Goal: Transaction & Acquisition: Purchase product/service

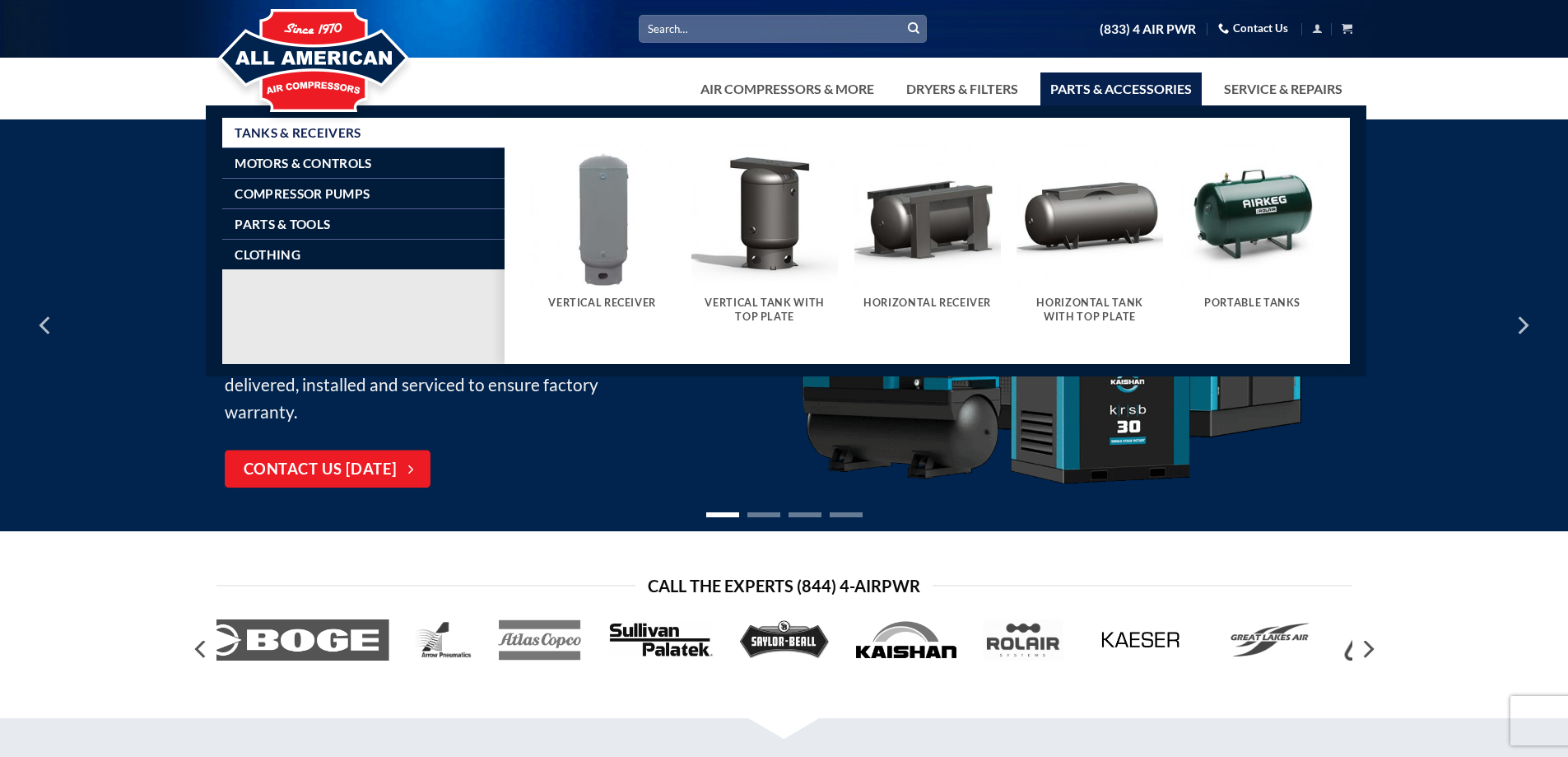
click at [1099, 90] on link "Parts & Accessories" at bounding box center [1121, 89] width 161 height 33
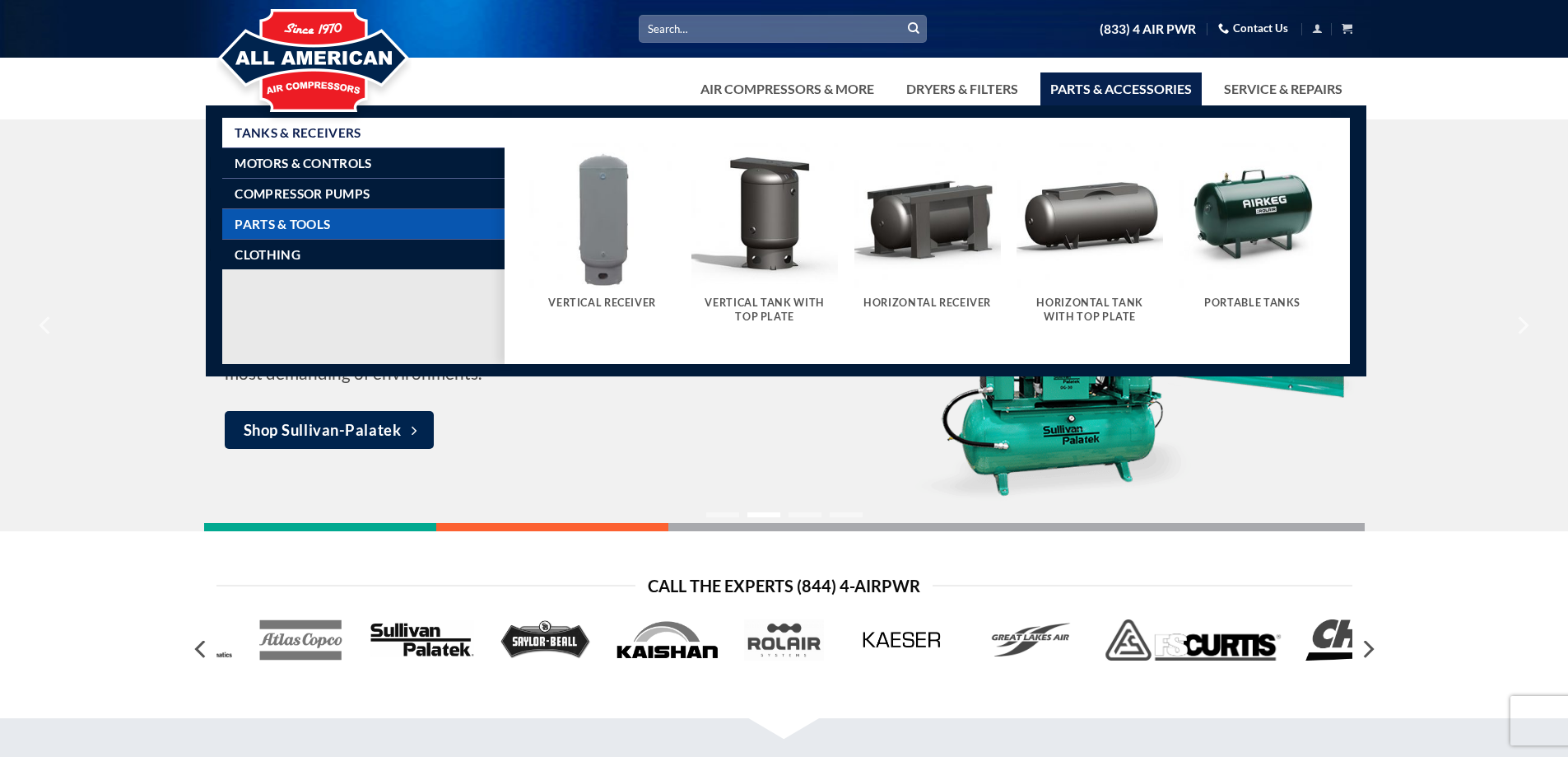
click at [385, 216] on link "Parts & Tools" at bounding box center [370, 224] width 270 height 30
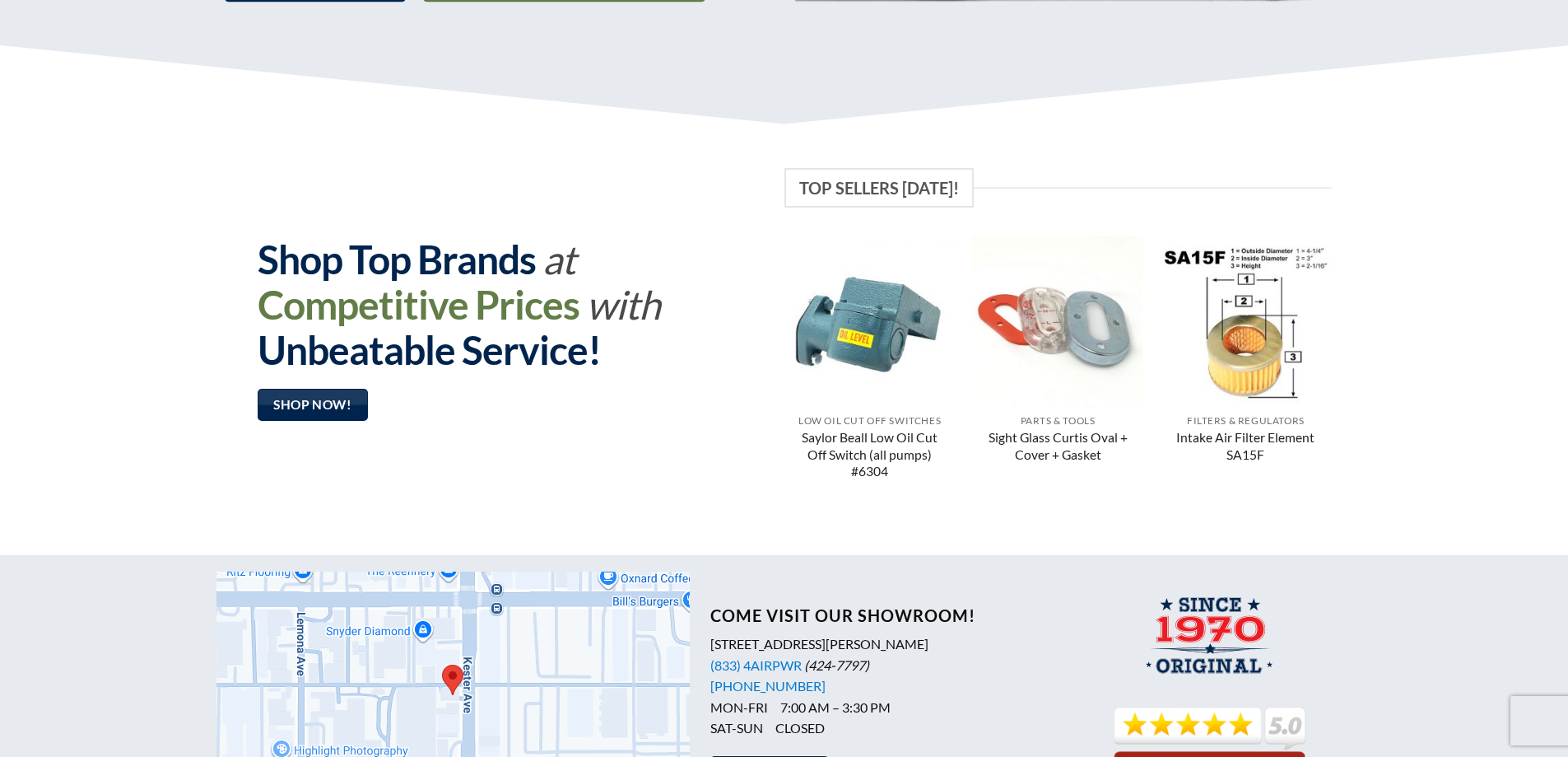
scroll to position [1235, 0]
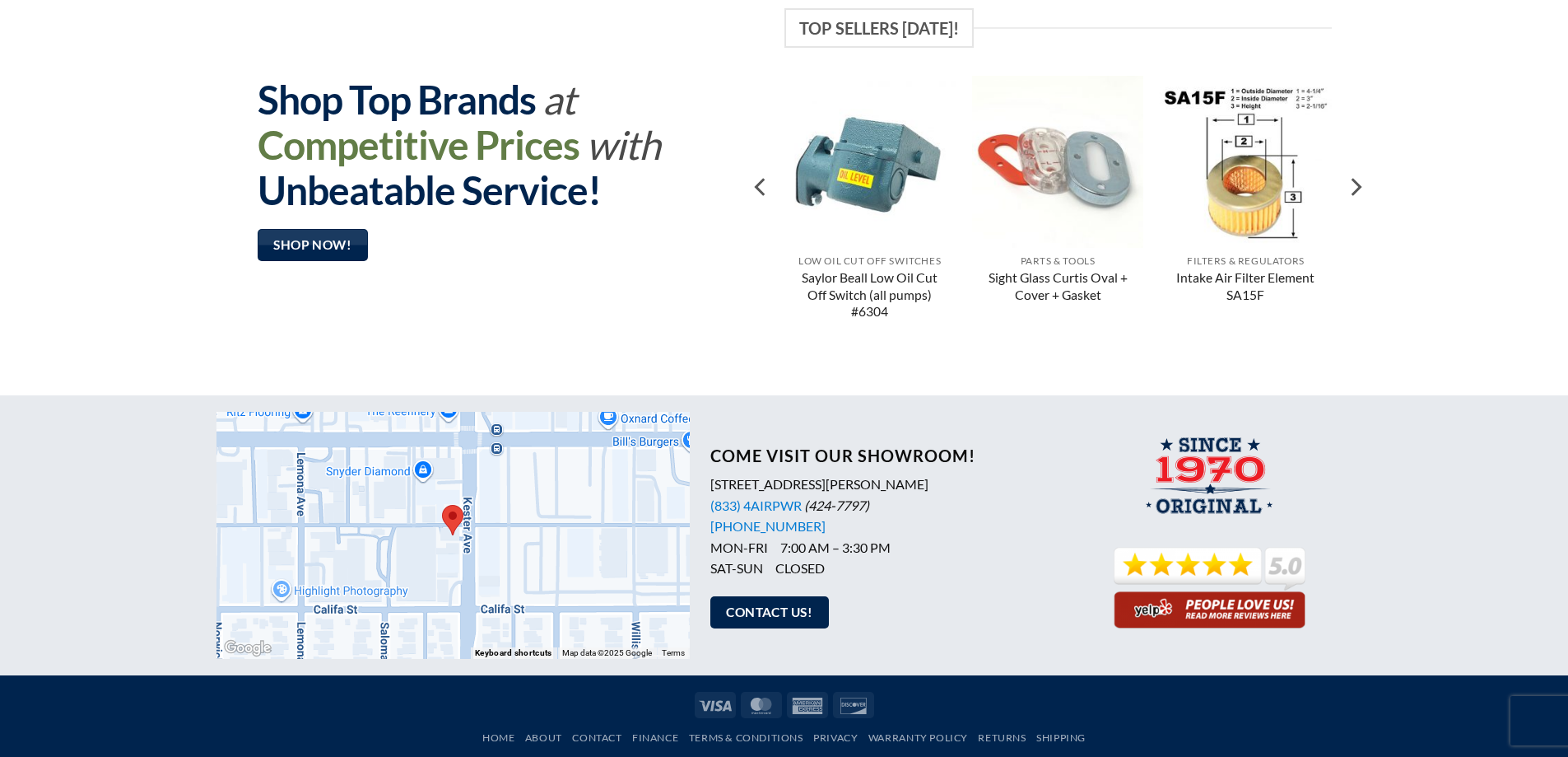
click at [867, 277] on link "Saylor Beall Low Oil Cut Off Switch (all pumps) #6304" at bounding box center [870, 295] width 156 height 53
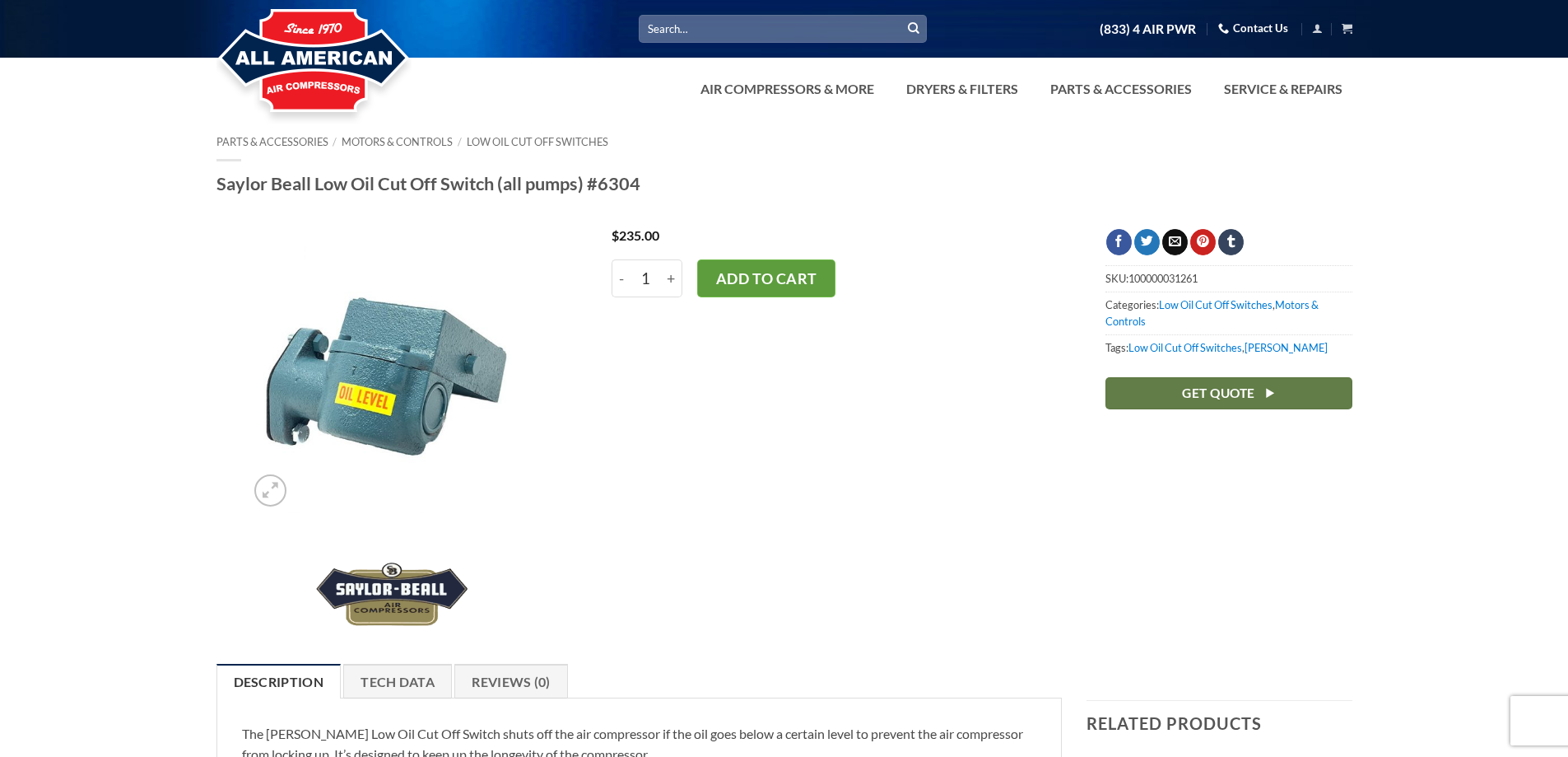
click at [738, 277] on button "Add to cart" at bounding box center [766, 278] width 138 height 38
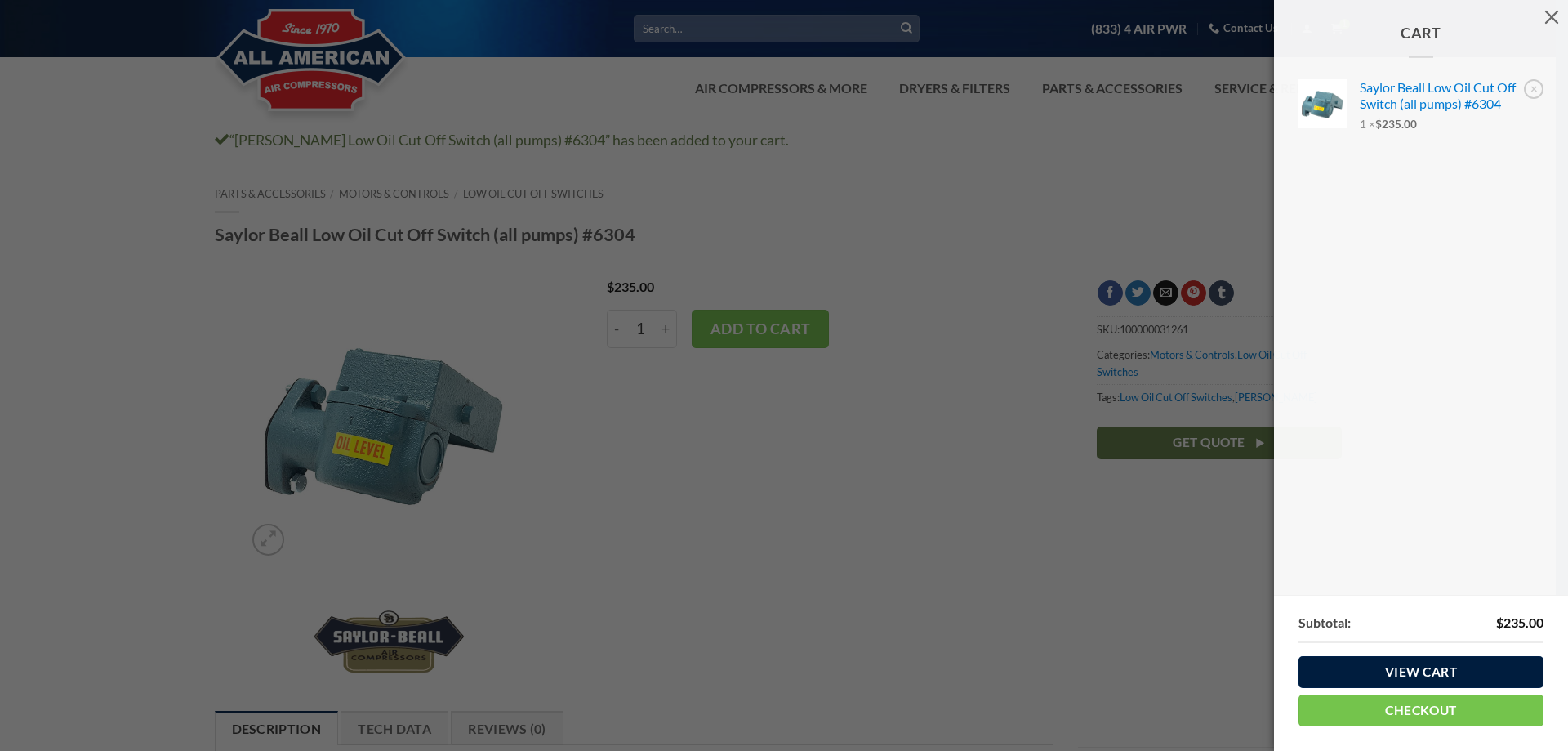
click at [1421, 672] on link "View cart" at bounding box center [1420, 672] width 245 height 32
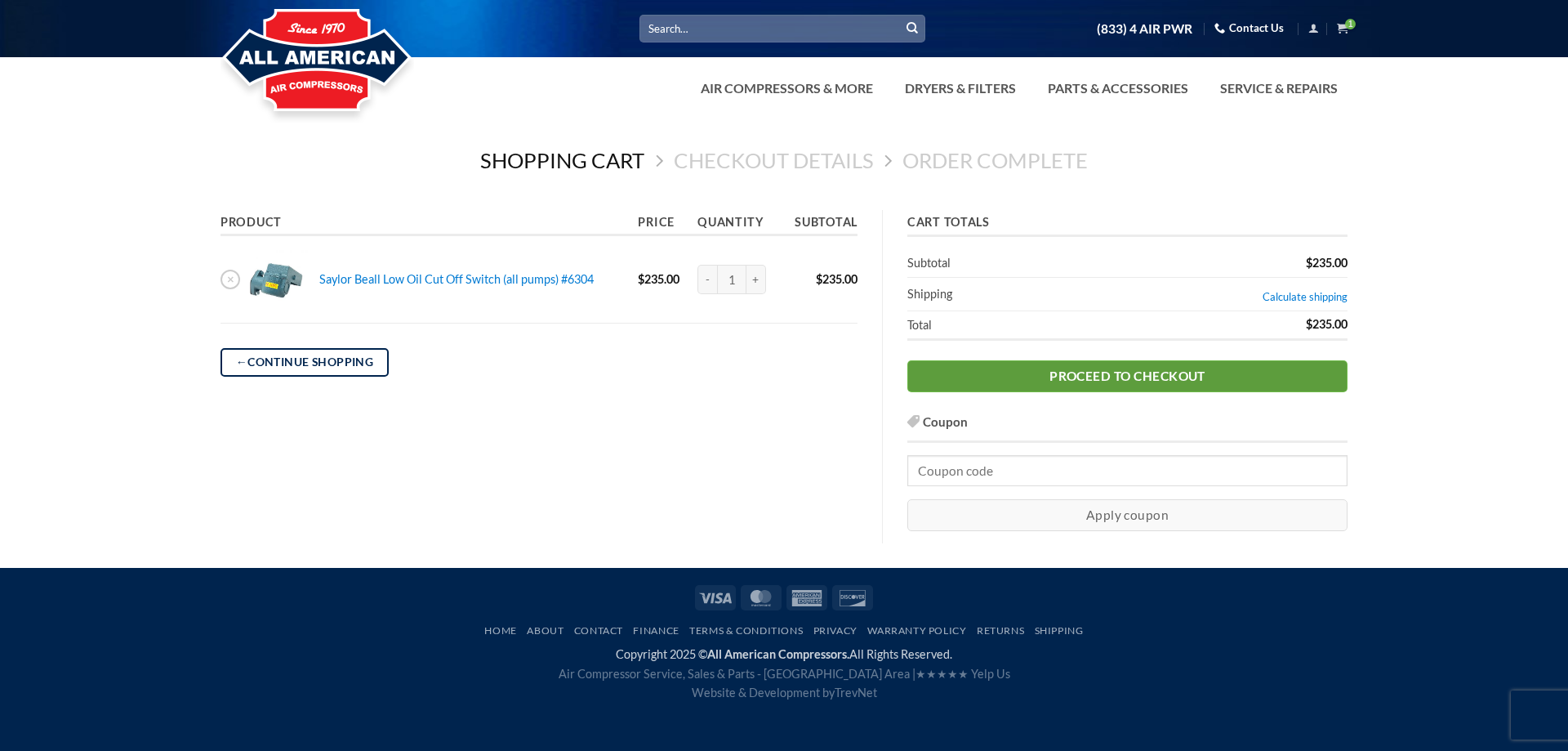
click at [1111, 374] on link "Proceed to checkout" at bounding box center [1127, 376] width 440 height 32
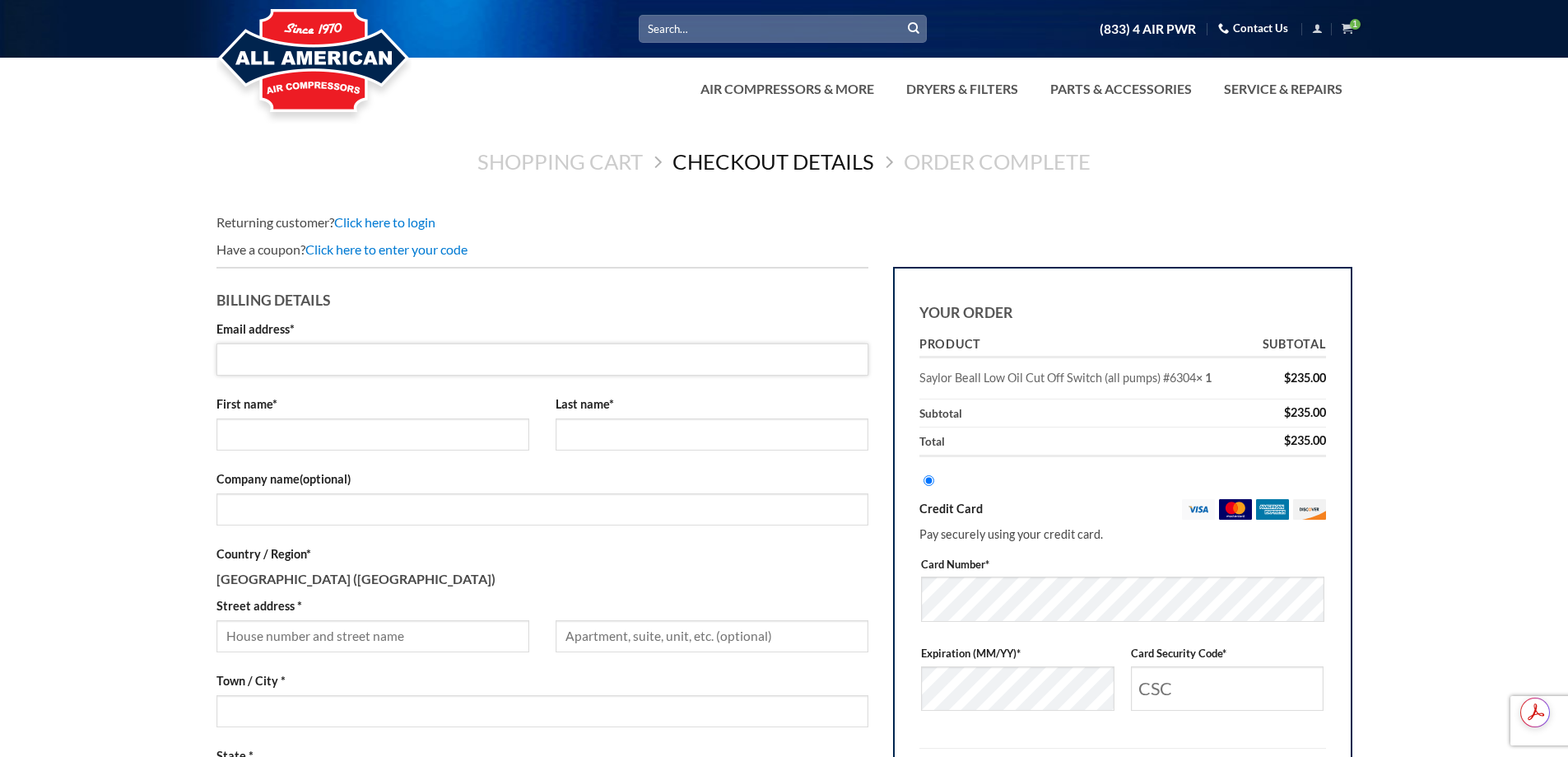
click at [472, 362] on input "Email address *" at bounding box center [542, 359] width 653 height 32
type input "[EMAIL_ADDRESS][DOMAIN_NAME]"
type input "[PERSON_NAME]"
type input "King"
type input "[STREET_ADDRESS]"
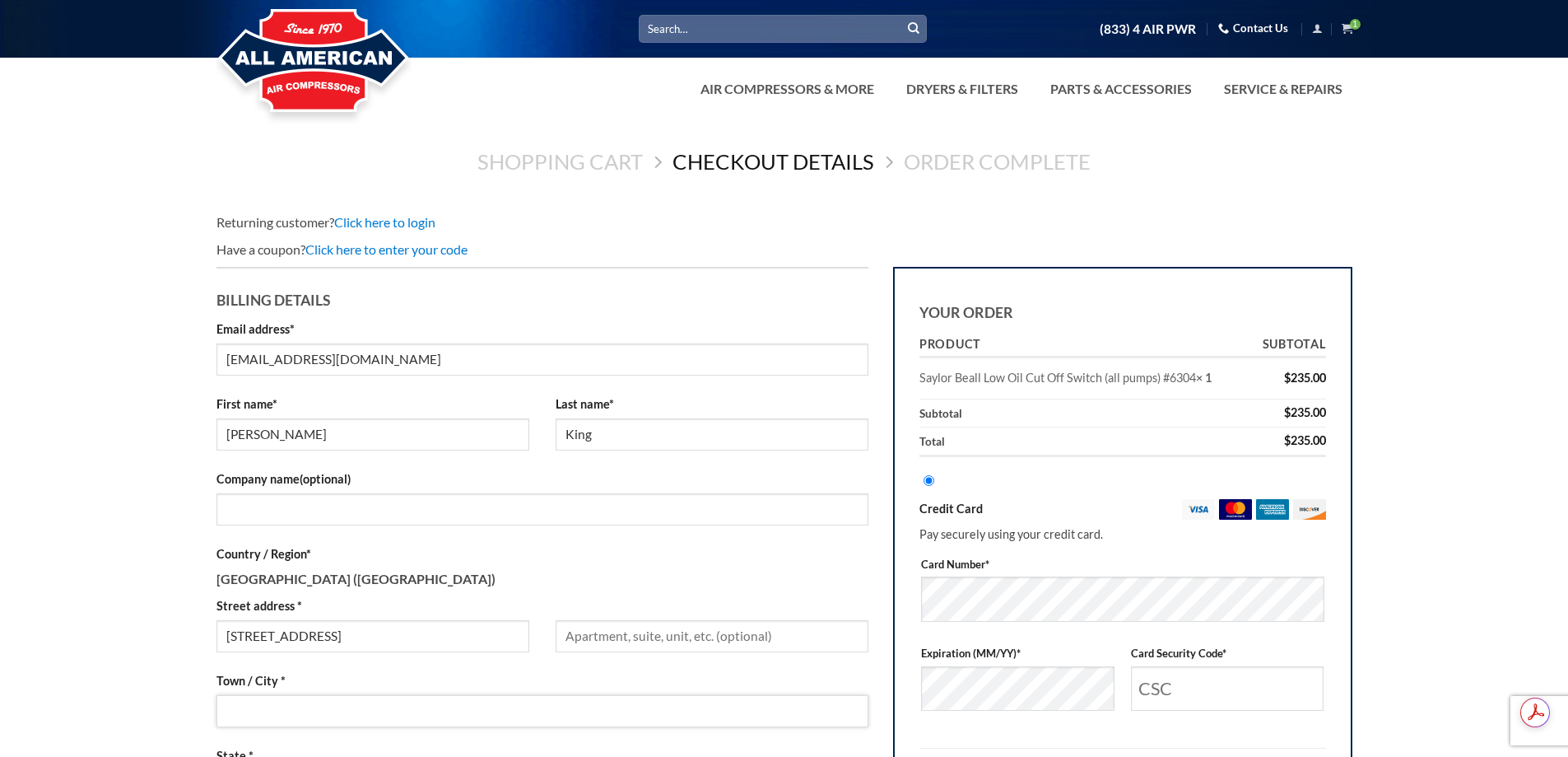
type input "[PERSON_NAME]"
select select "OH"
type input "45320"
type input "7654656473"
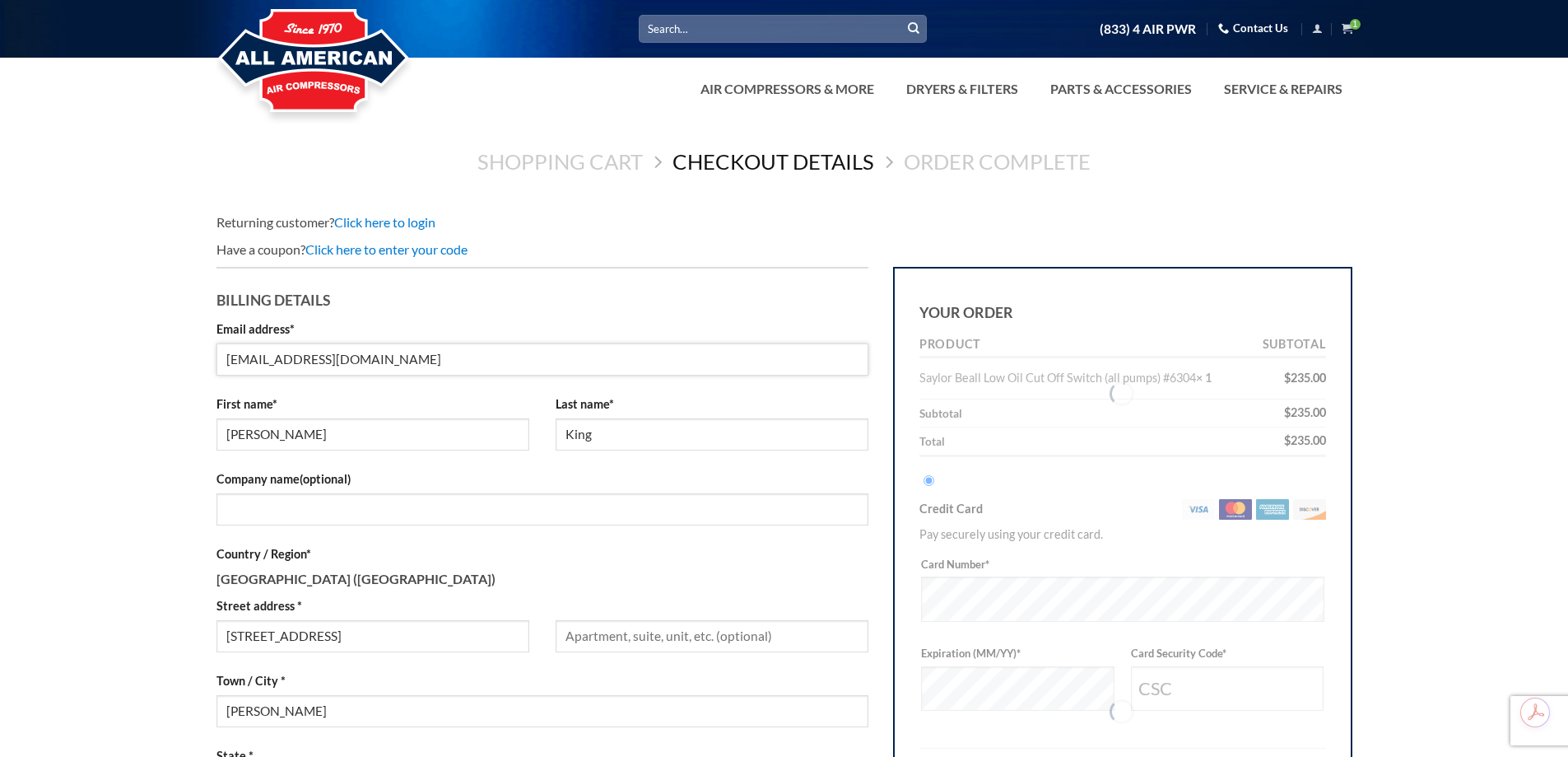
scroll to position [407, 0]
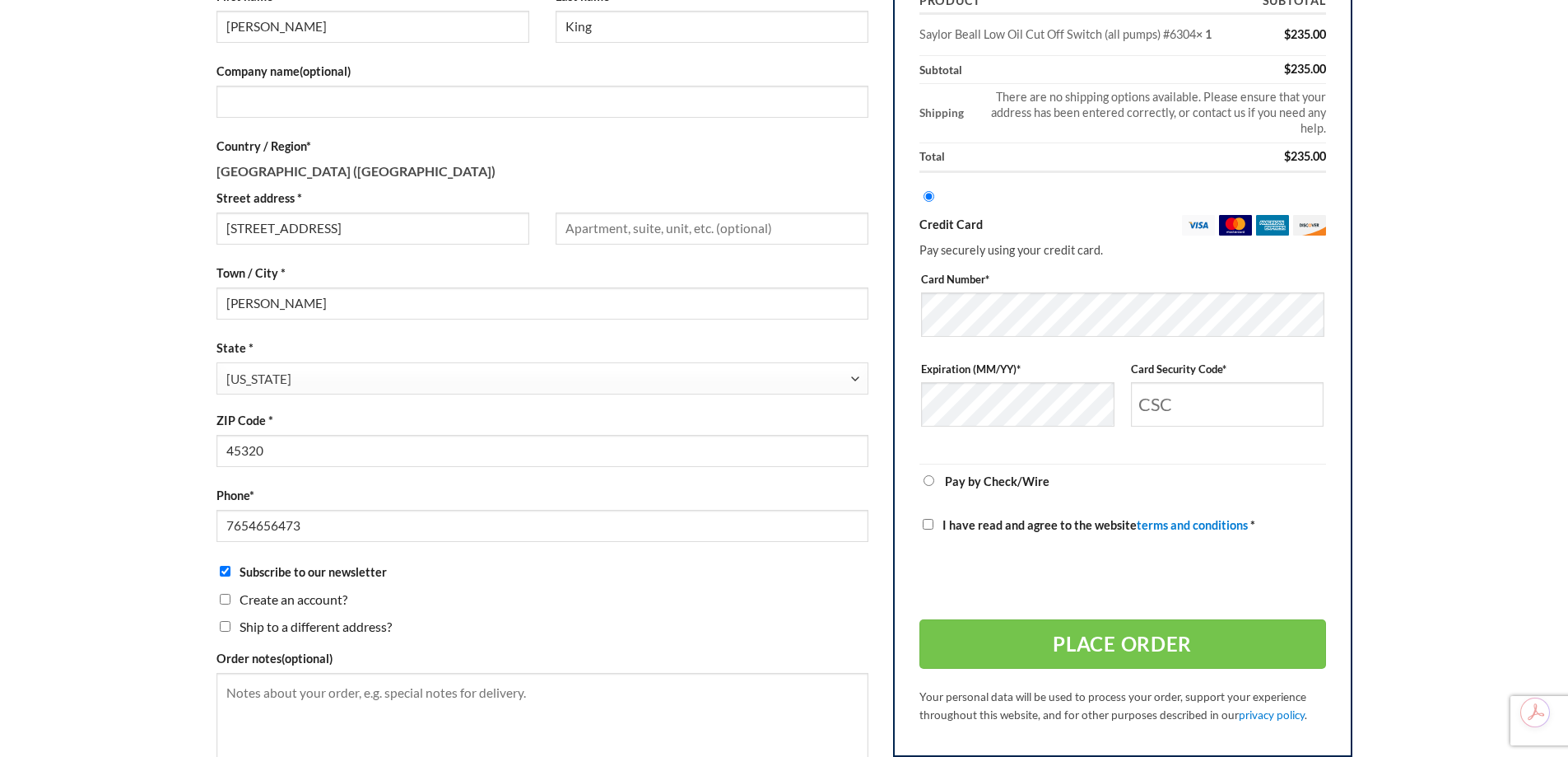
click at [225, 571] on input "Subscribe to our newsletter" at bounding box center [225, 571] width 11 height 11
checkbox input "false"
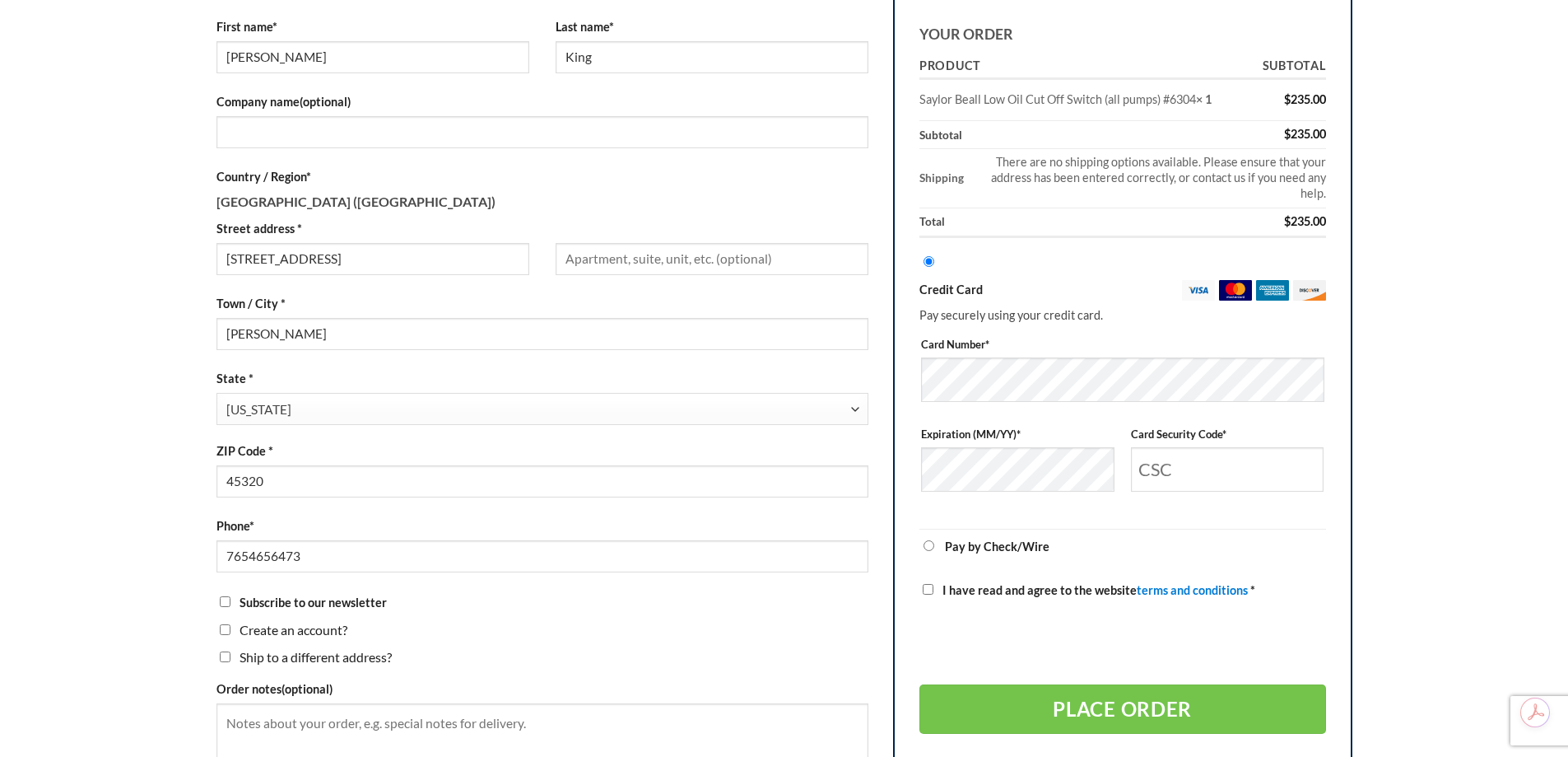
scroll to position [325, 0]
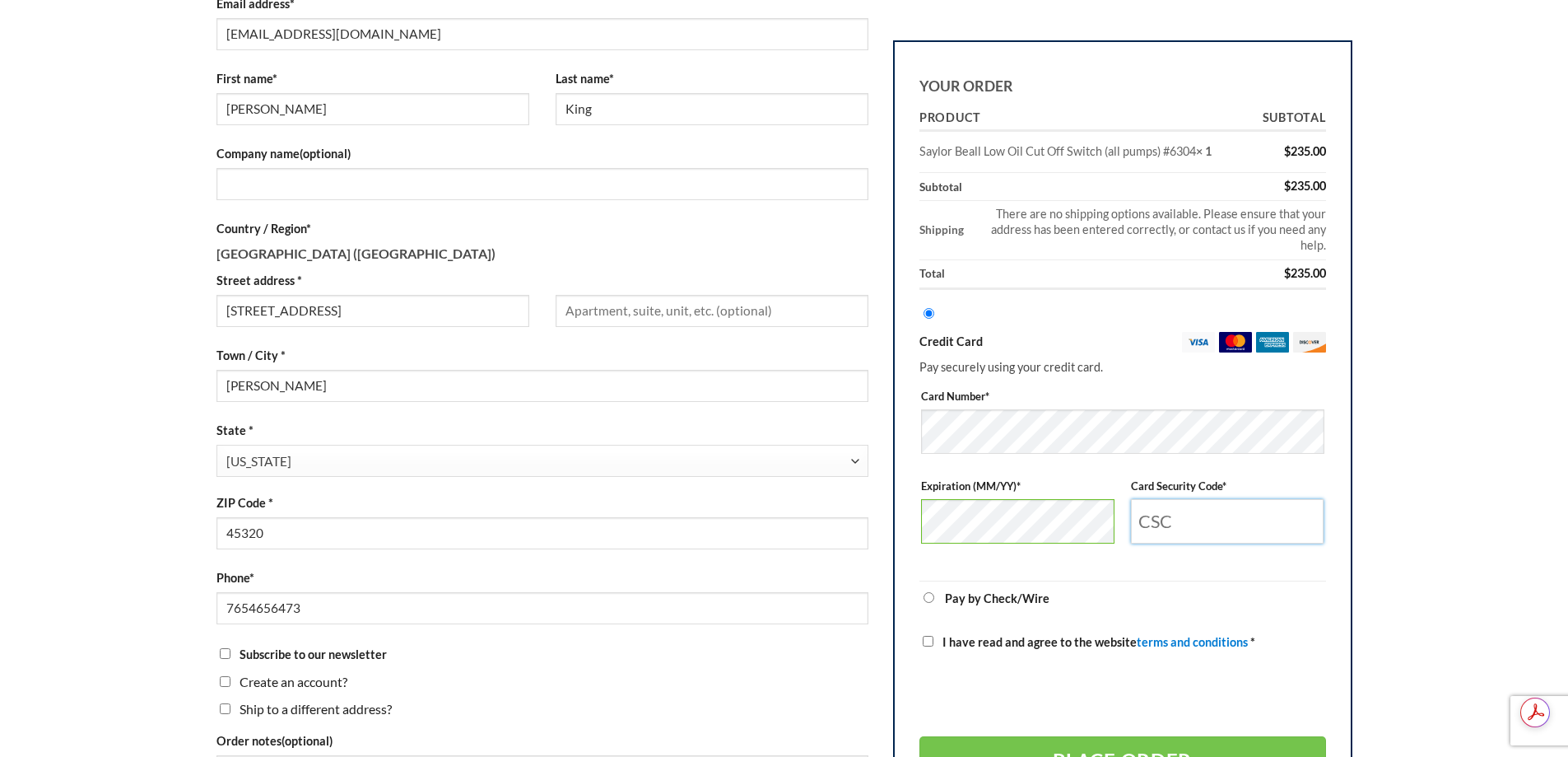
click at [1231, 529] on input "Card Security Code *" at bounding box center [1227, 520] width 194 height 45
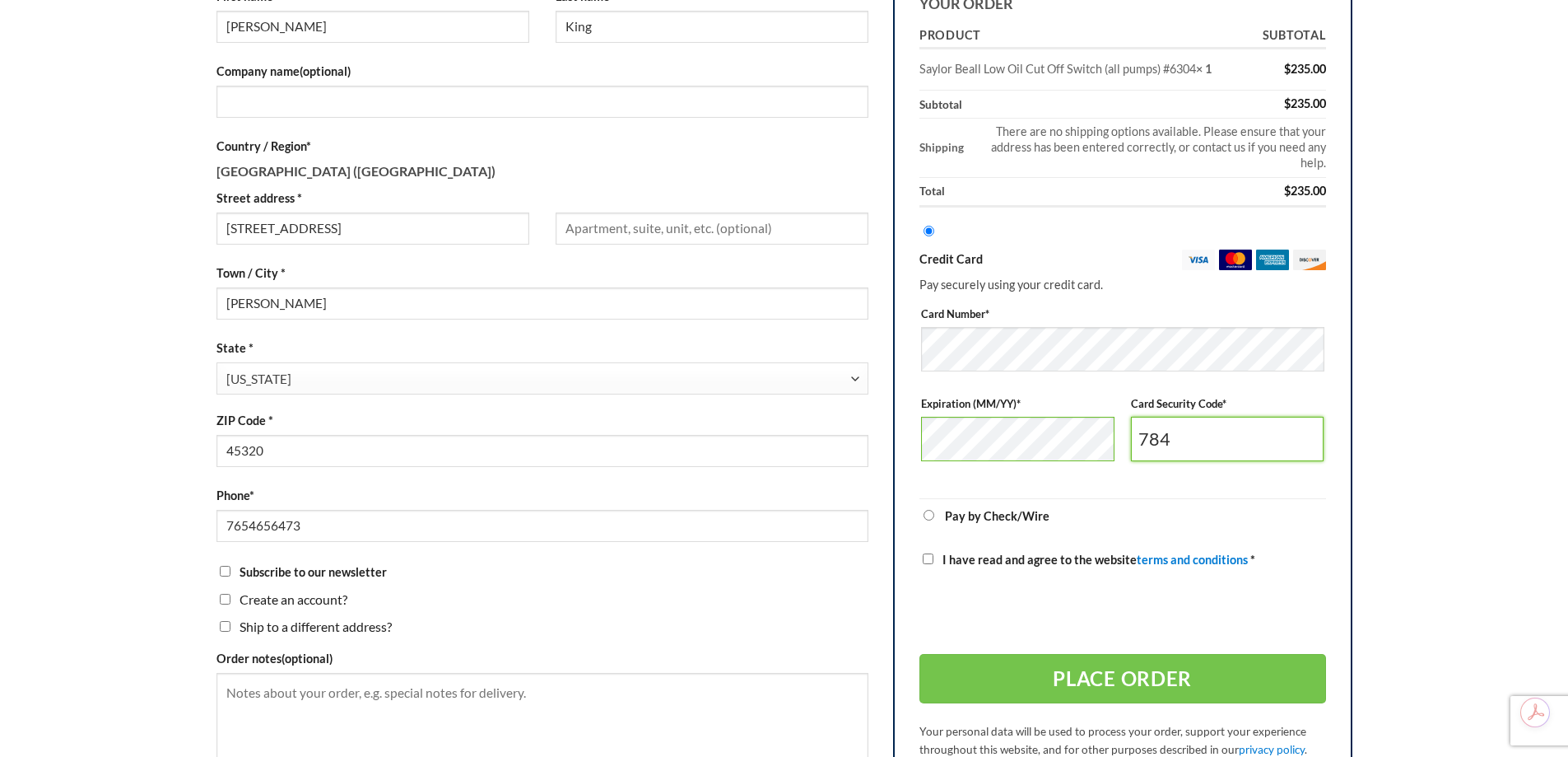
type input "784"
click at [930, 562] on input "I have read and agree to the website terms and conditions *" at bounding box center [929, 559] width 11 height 11
checkbox input "true"
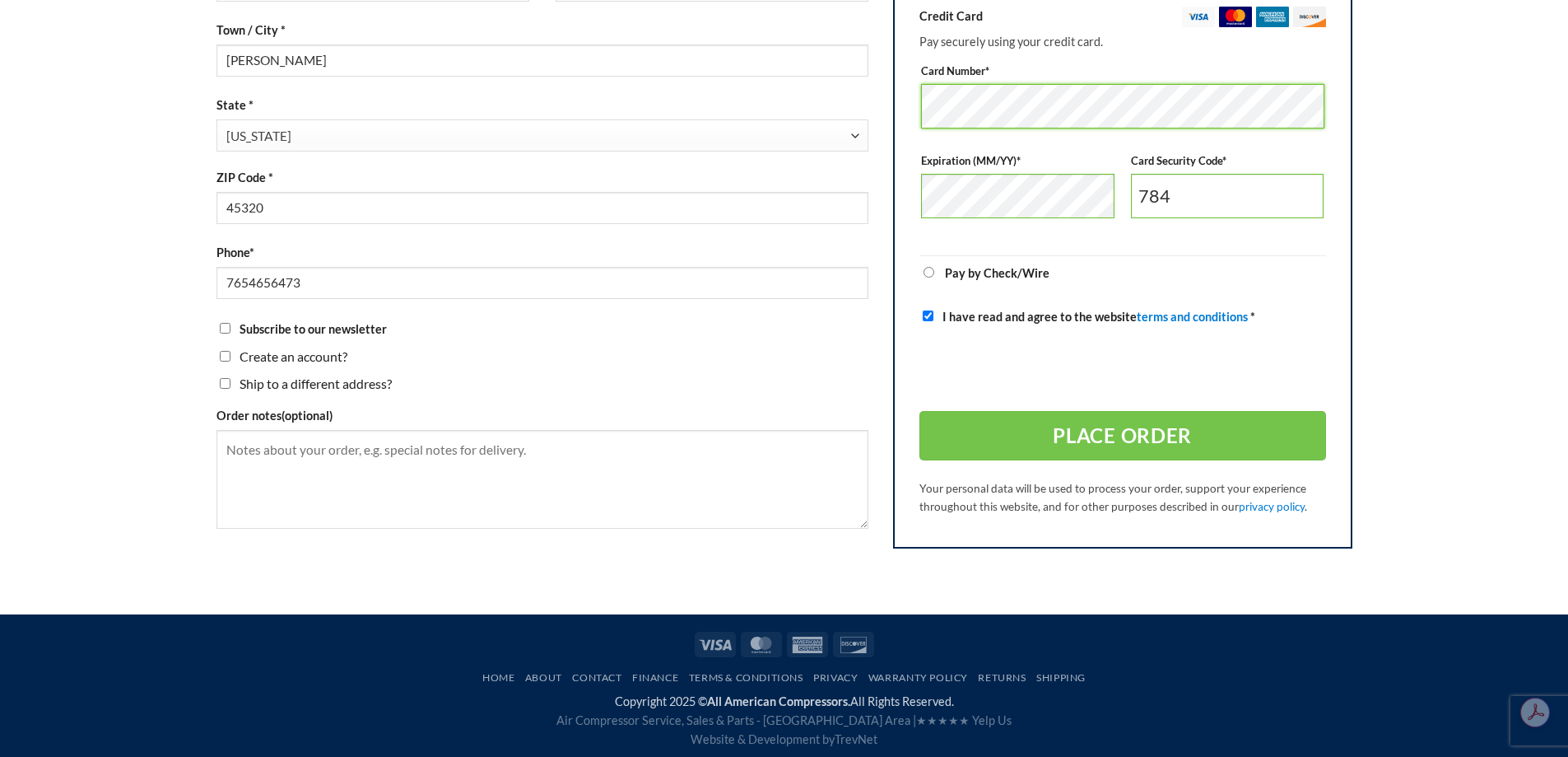
scroll to position [654, 0]
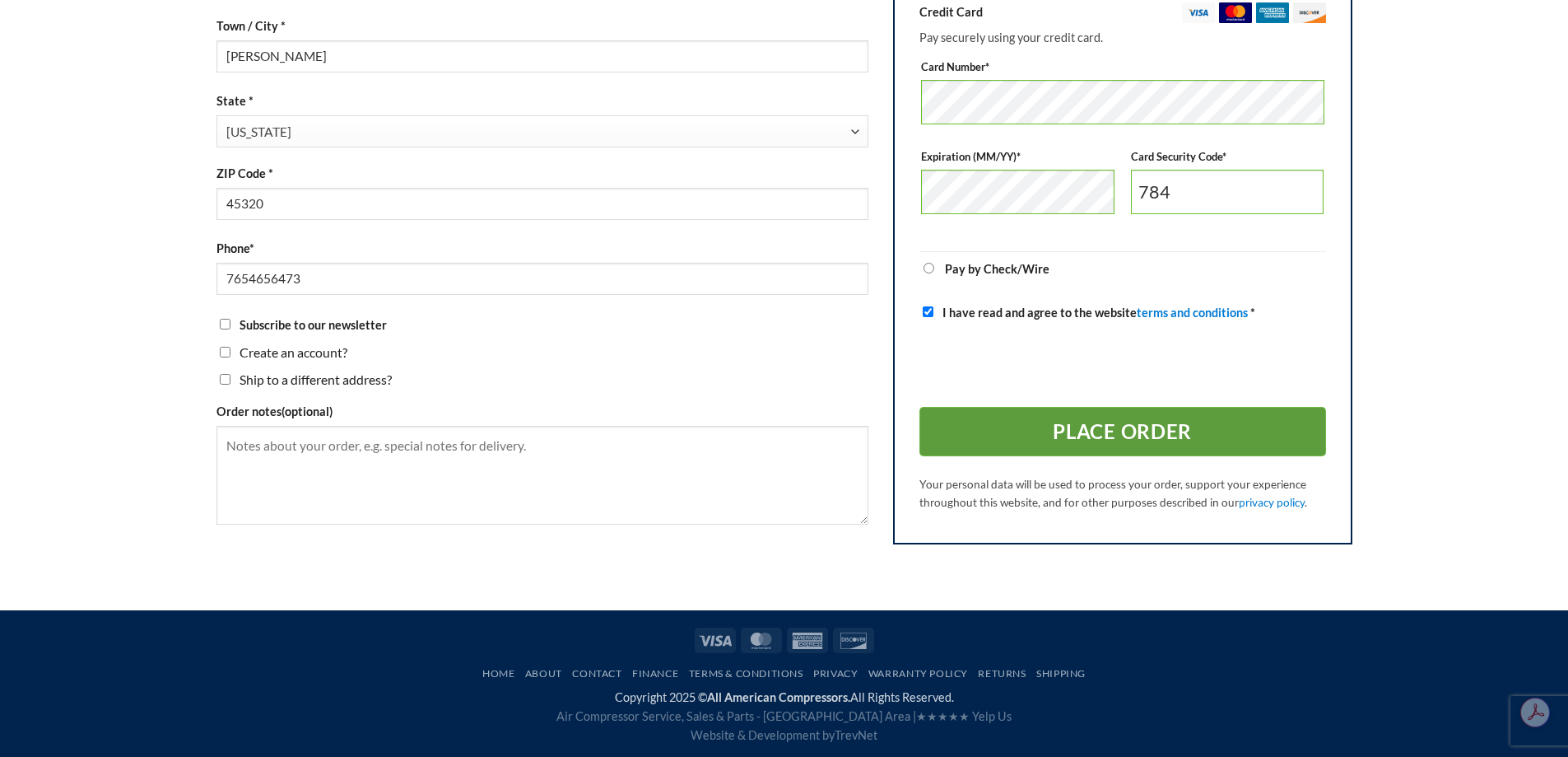
click at [1102, 424] on button "Place order" at bounding box center [1123, 431] width 406 height 49
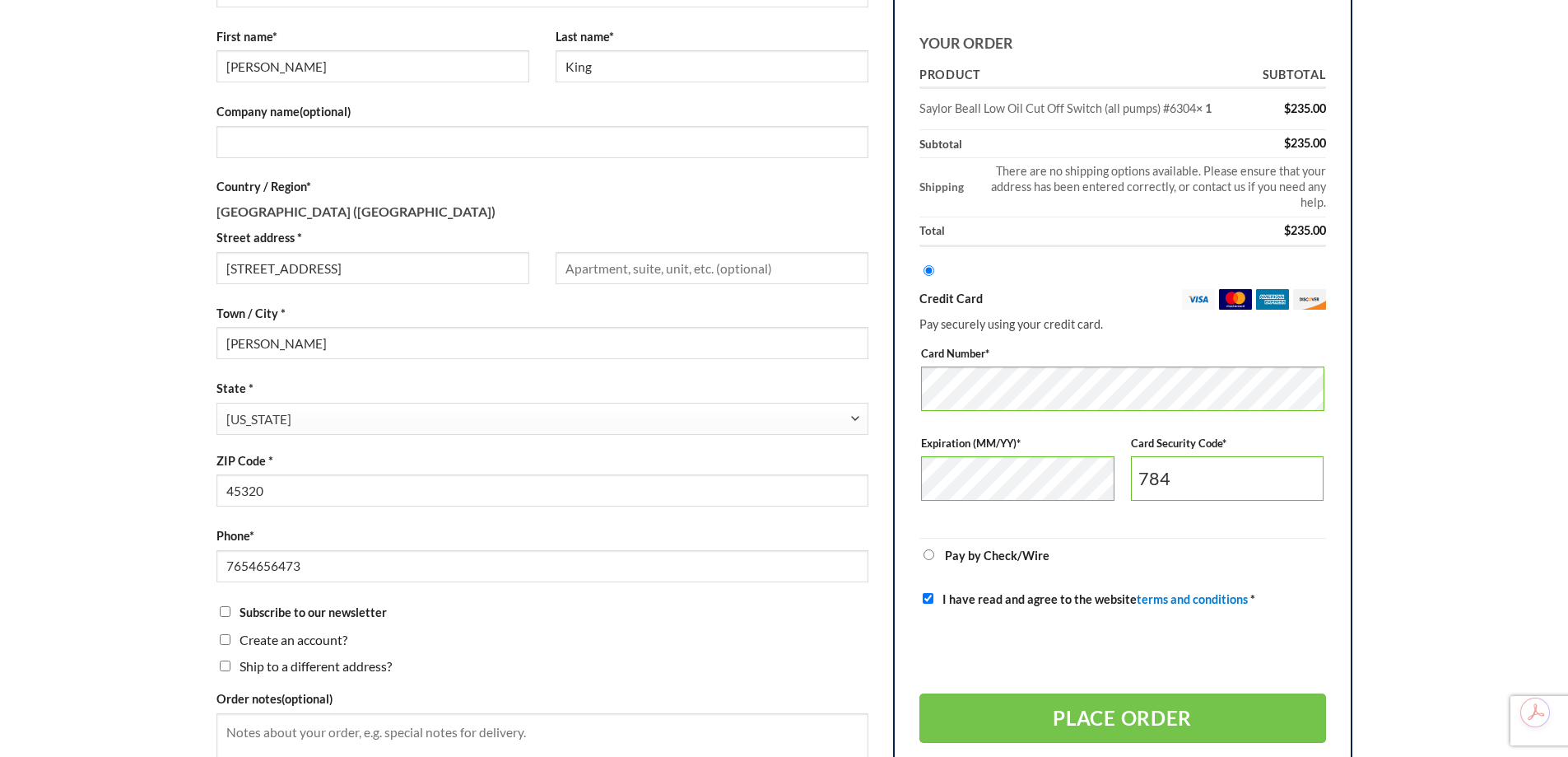
scroll to position [349, 0]
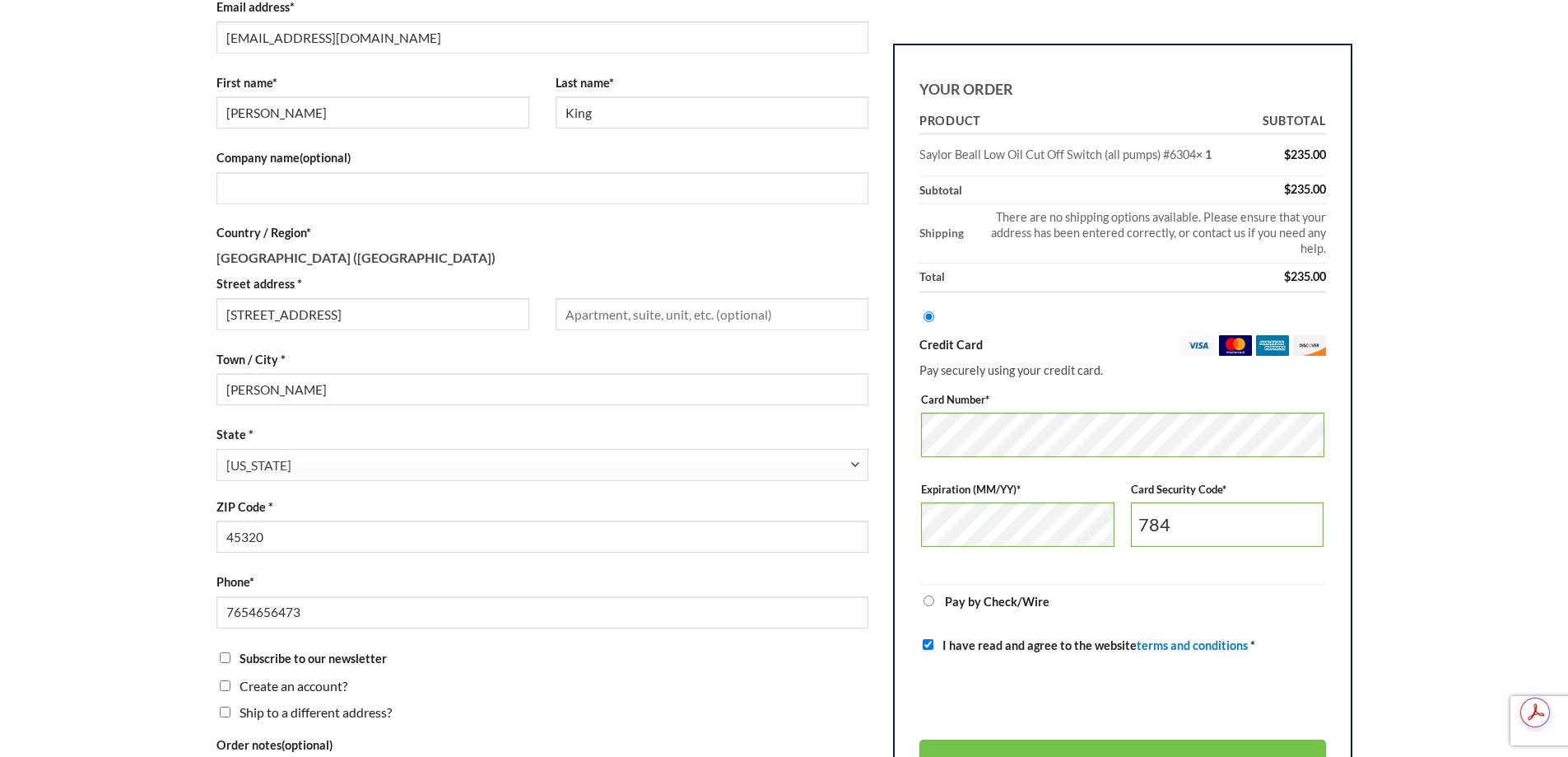
click at [1023, 233] on td "There are no shipping options available. Please ensure that your address has be…" at bounding box center [1148, 235] width 357 height 60
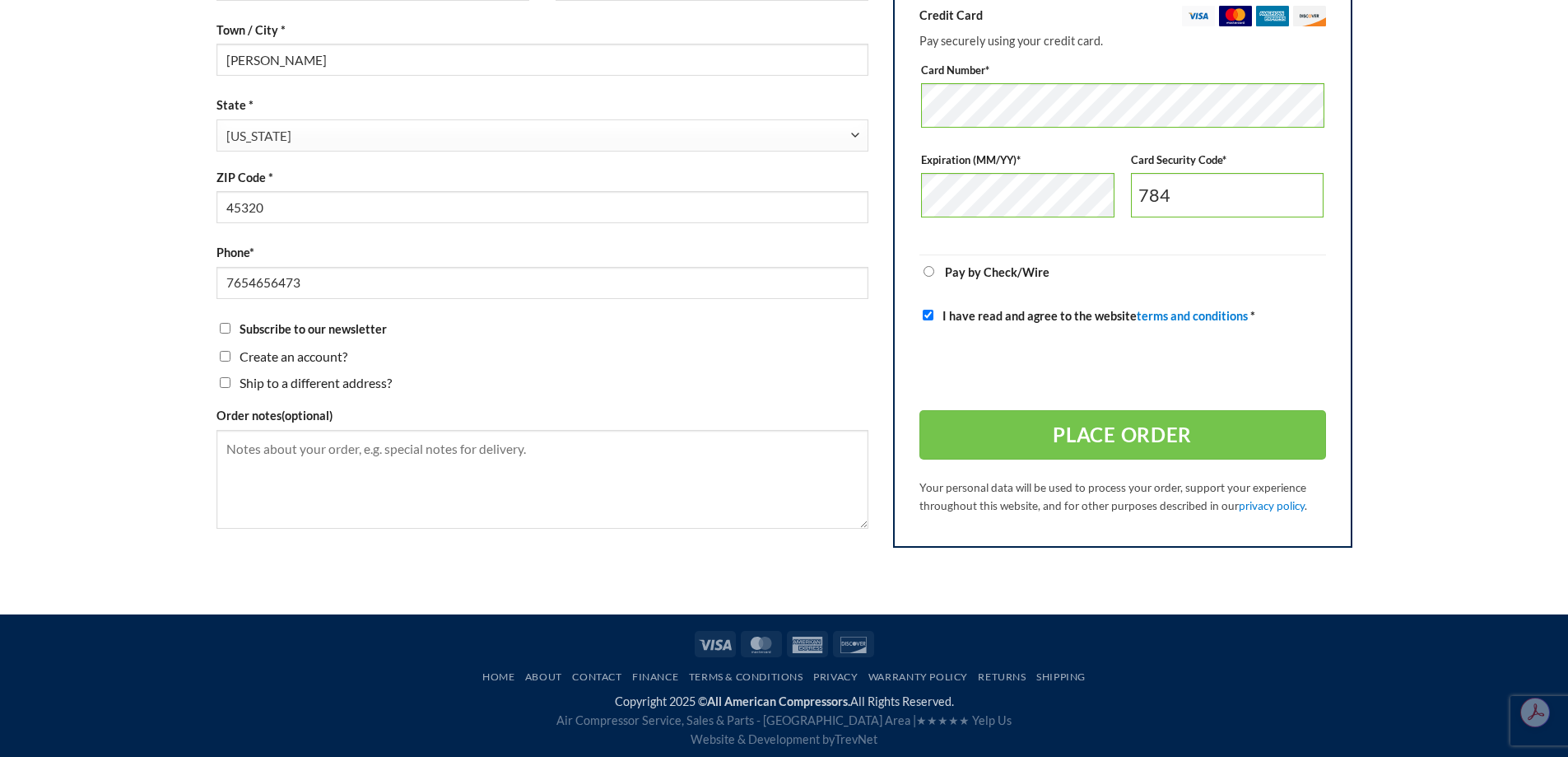
scroll to position [683, 0]
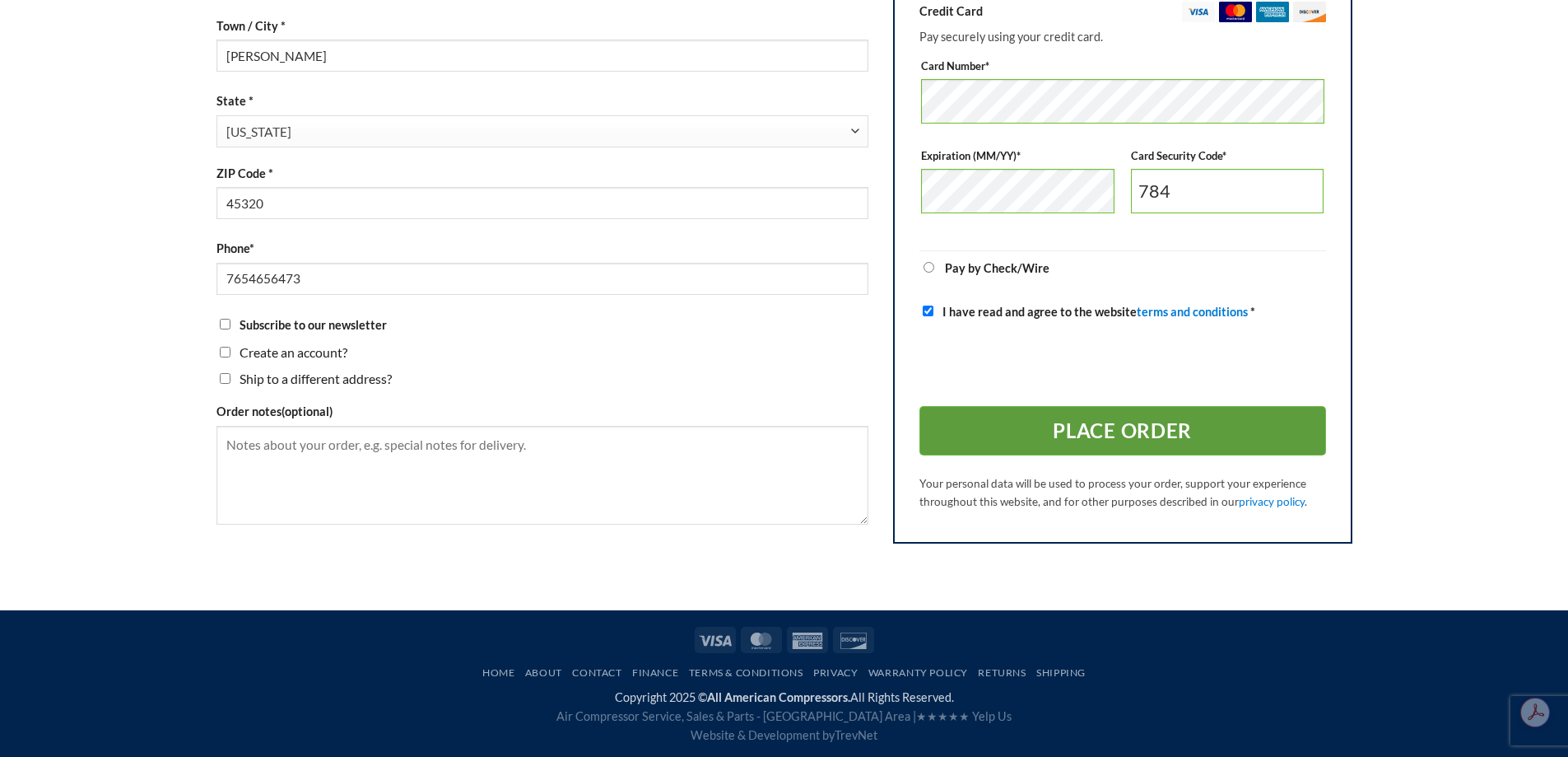
click at [1148, 428] on button "Place order" at bounding box center [1123, 431] width 406 height 49
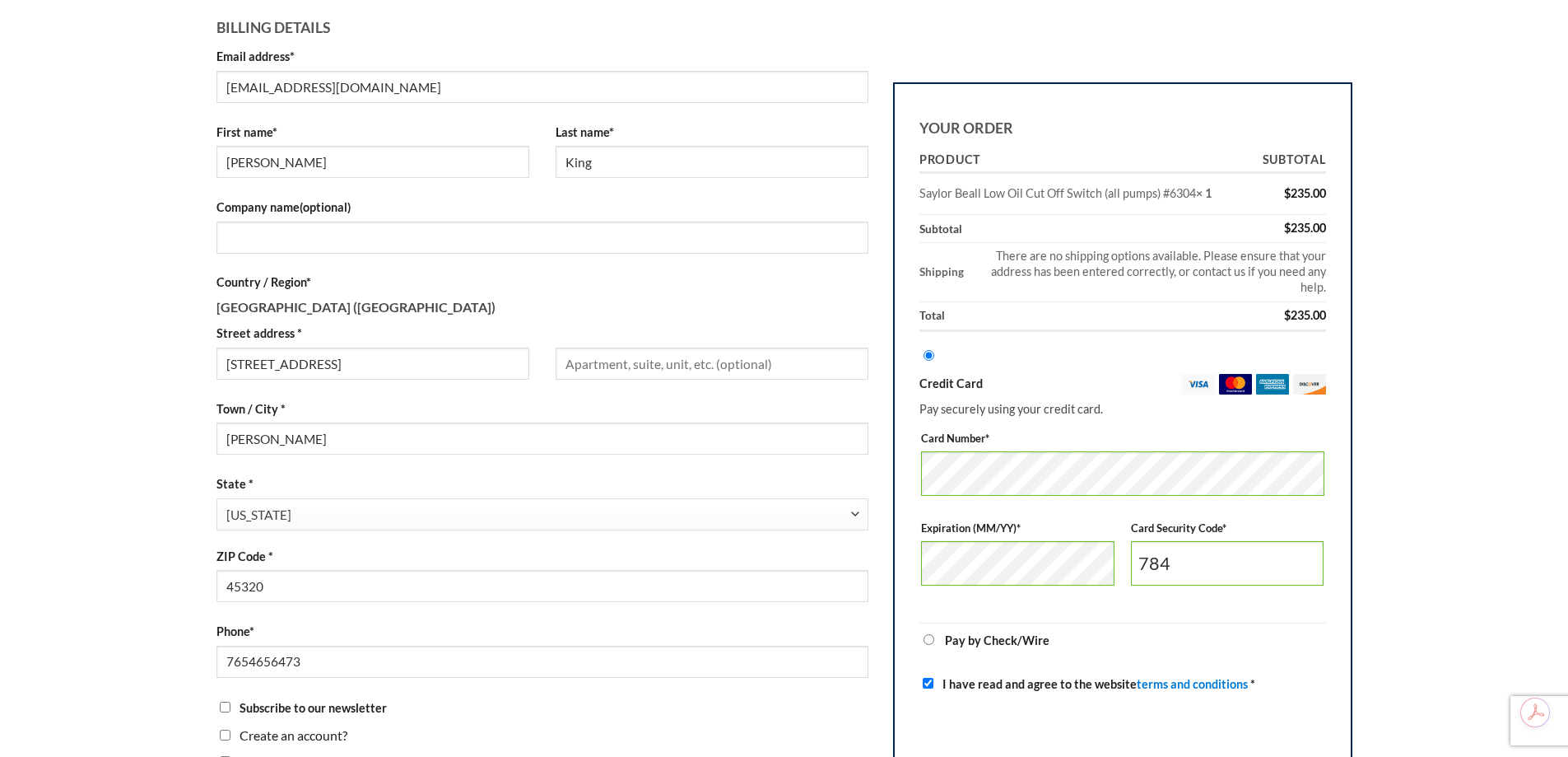
scroll to position [271, 0]
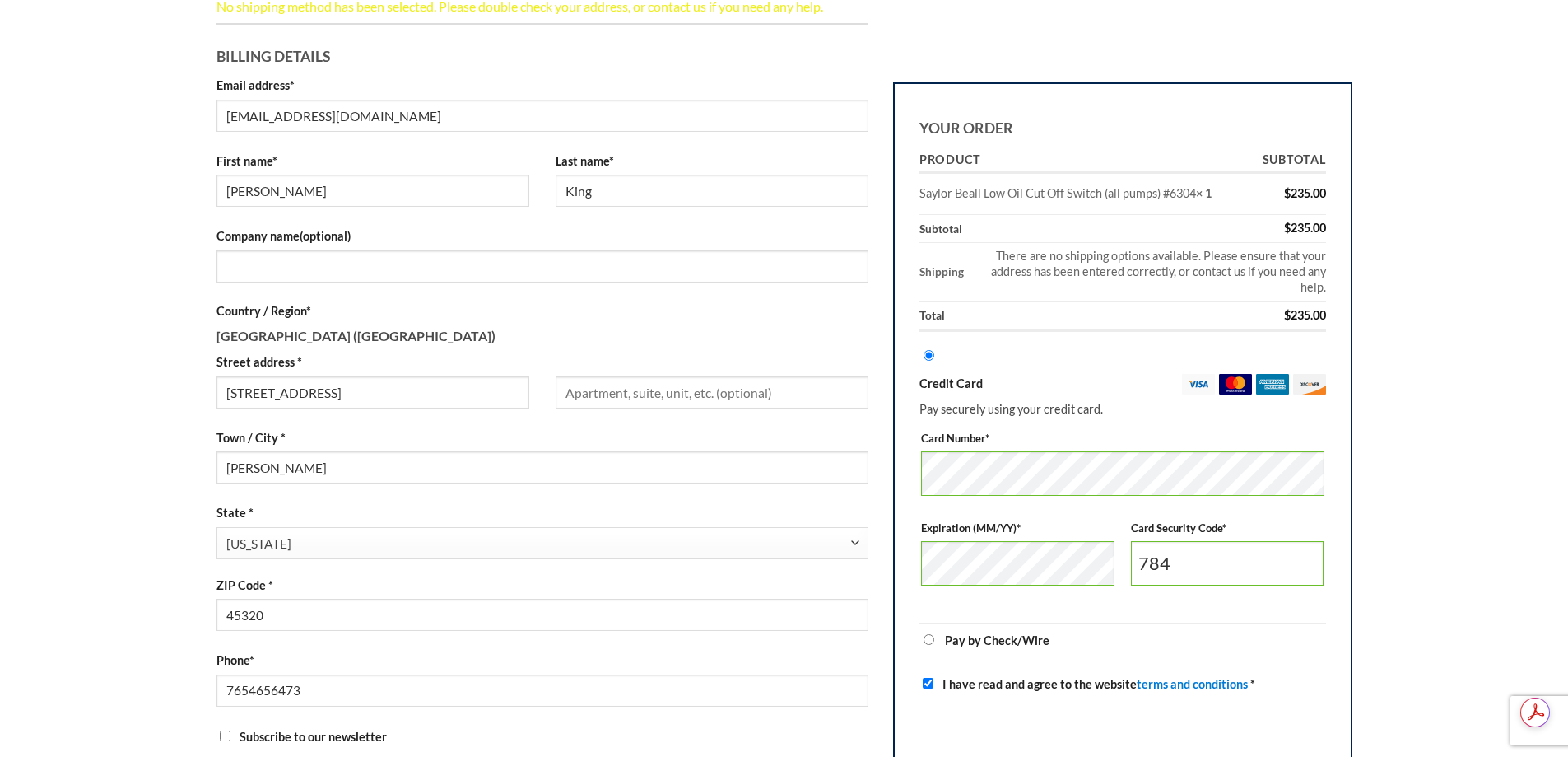
click at [1258, 258] on td "There are no shipping options available. Please ensure that your address has be…" at bounding box center [1148, 272] width 357 height 60
click at [1049, 267] on td "There are no shipping options available. Please ensure that your address has be…" at bounding box center [1148, 272] width 357 height 60
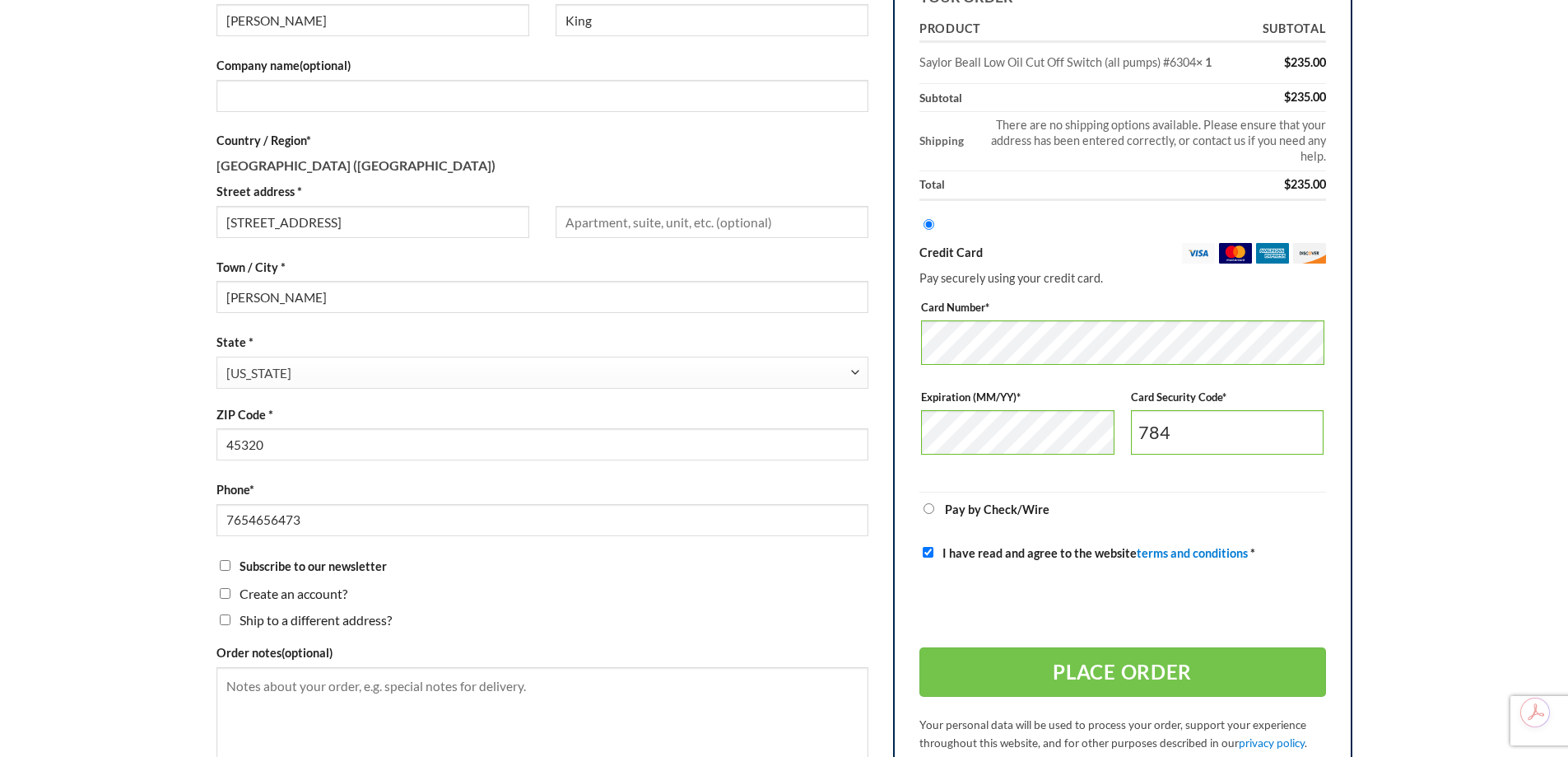
scroll to position [0, 0]
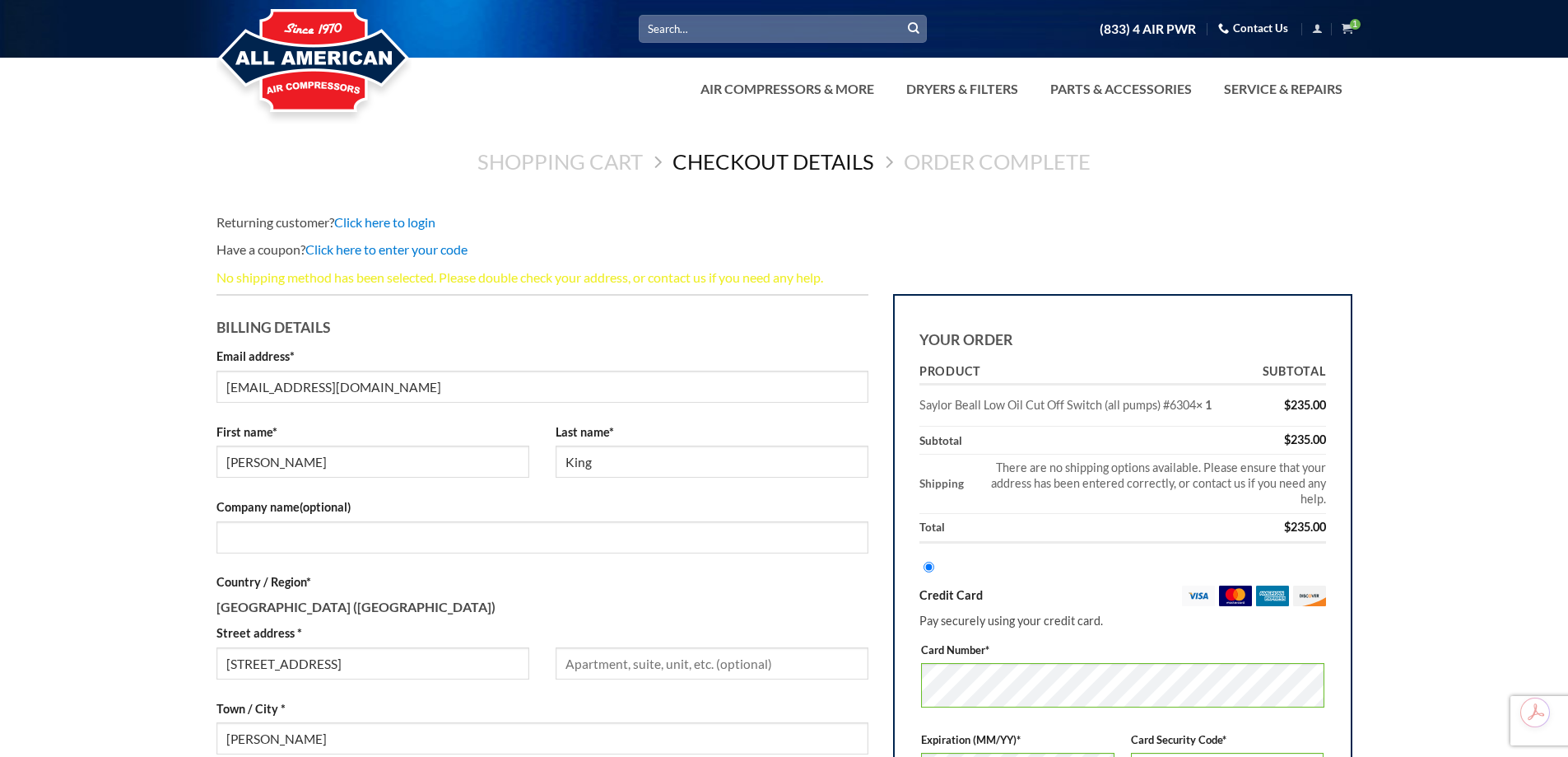
click at [999, 419] on td "[PERSON_NAME] Low Oil Cut Off Switch (all pumps) #6304 × 1" at bounding box center [1072, 407] width 306 height 41
click at [1147, 462] on td "There are no shipping options available. Please ensure that your address has be…" at bounding box center [1148, 485] width 357 height 60
click at [1030, 488] on td "There are no shipping options available. Please ensure that your address has be…" at bounding box center [1148, 485] width 357 height 60
click at [1026, 476] on td "There are no shipping options available. Please ensure that your address has be…" at bounding box center [1148, 485] width 357 height 60
drag, startPoint x: 994, startPoint y: 465, endPoint x: 1028, endPoint y: 482, distance: 38.0
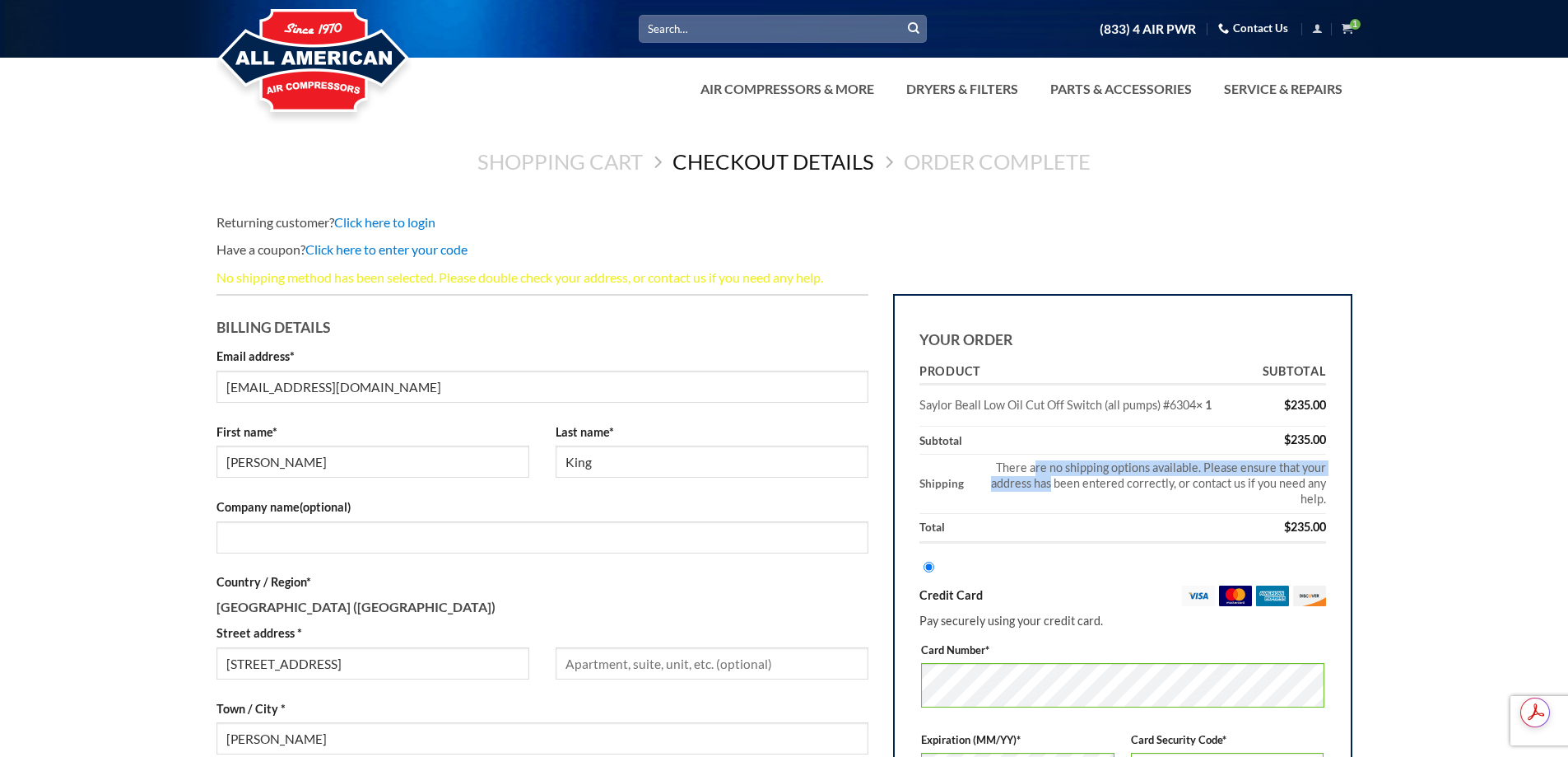
click at [1027, 483] on td "There are no shipping options available. Please ensure that your address has be…" at bounding box center [1148, 485] width 357 height 60
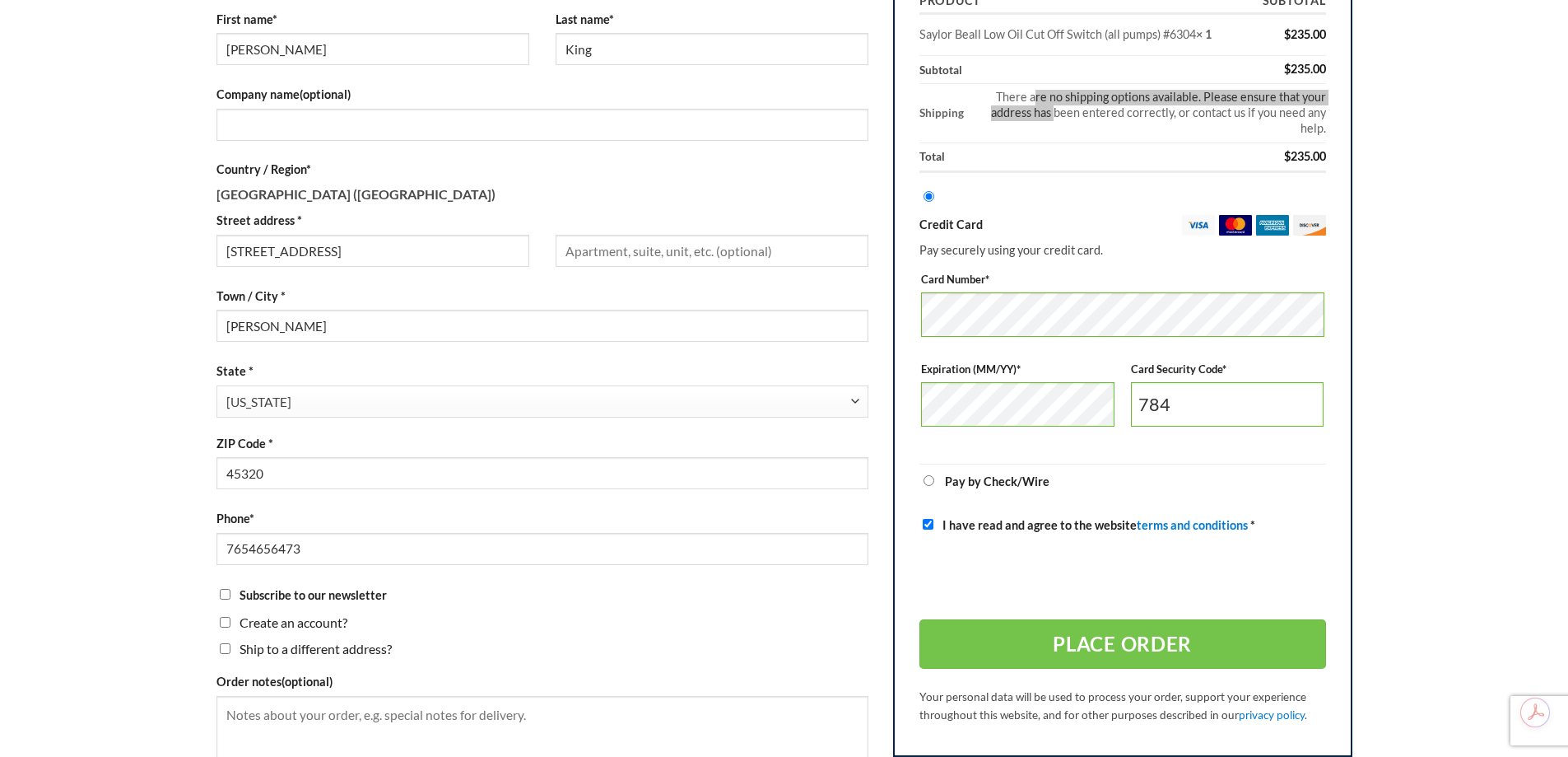
scroll to position [494, 0]
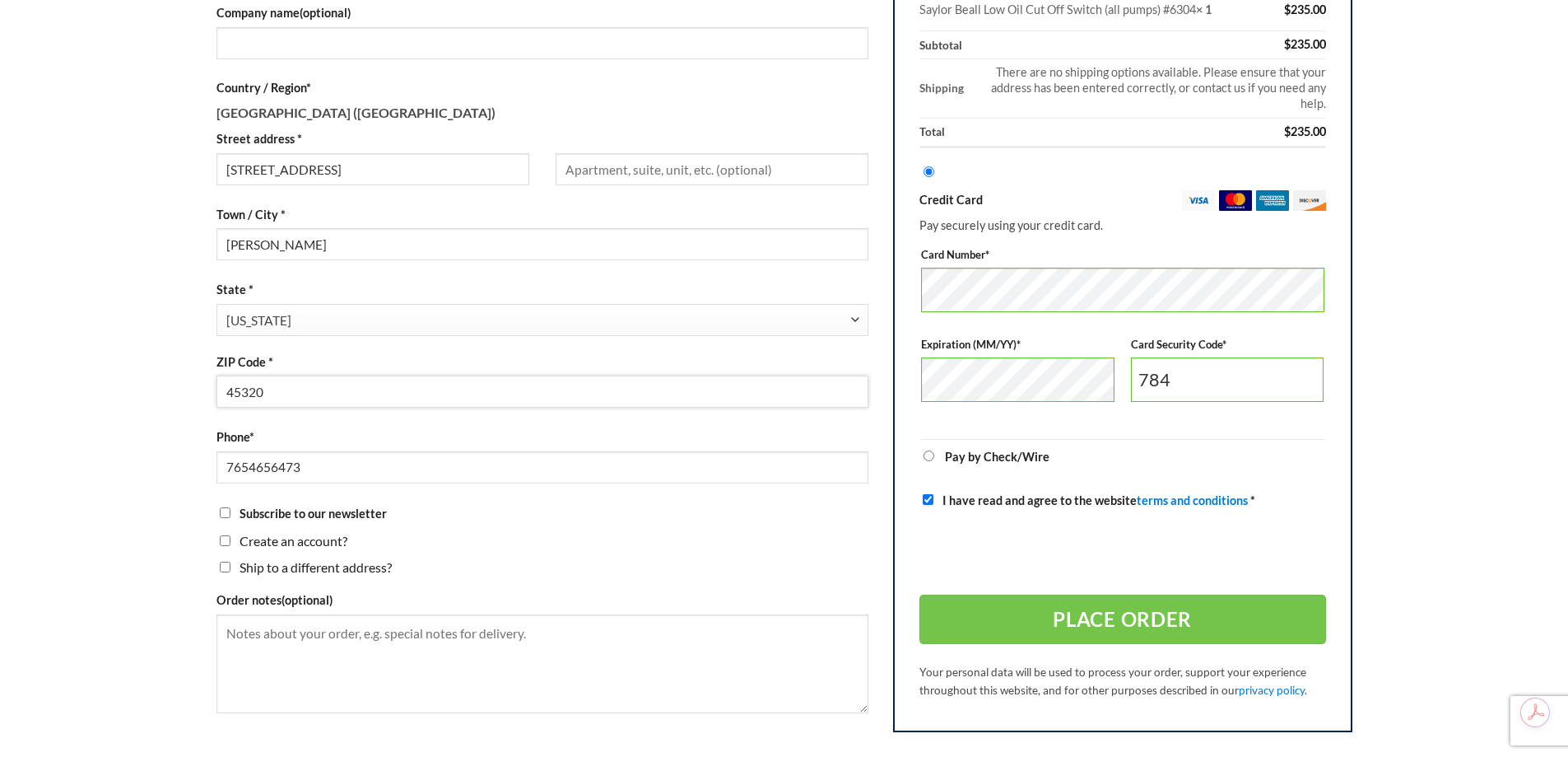
click at [254, 392] on input "45320" at bounding box center [542, 392] width 653 height 32
click at [172, 390] on main "Shopping Cart Checkout details Order Complete Returning customer? Click here to…" at bounding box center [784, 211] width 1568 height 1173
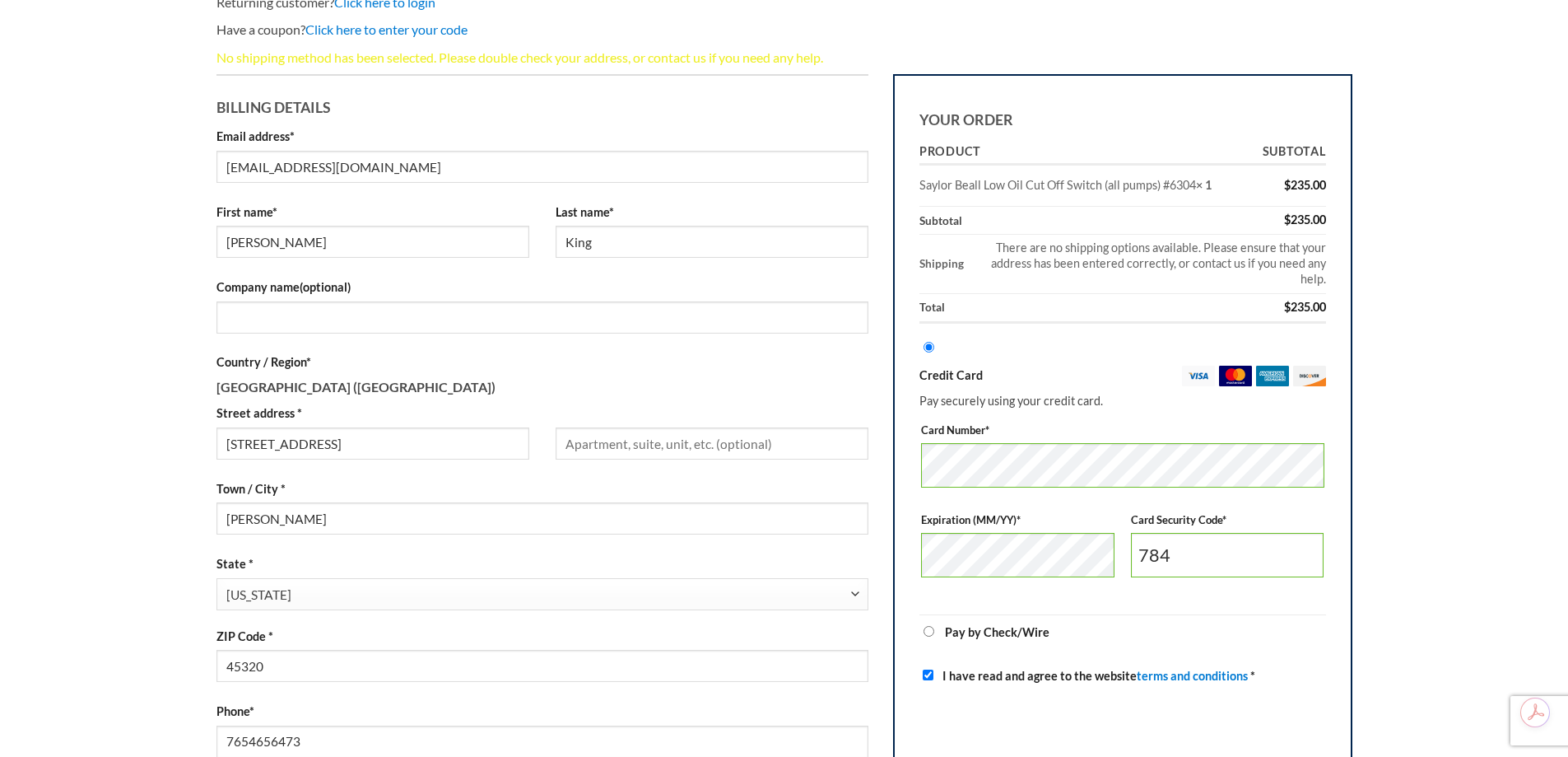
scroll to position [249, 0]
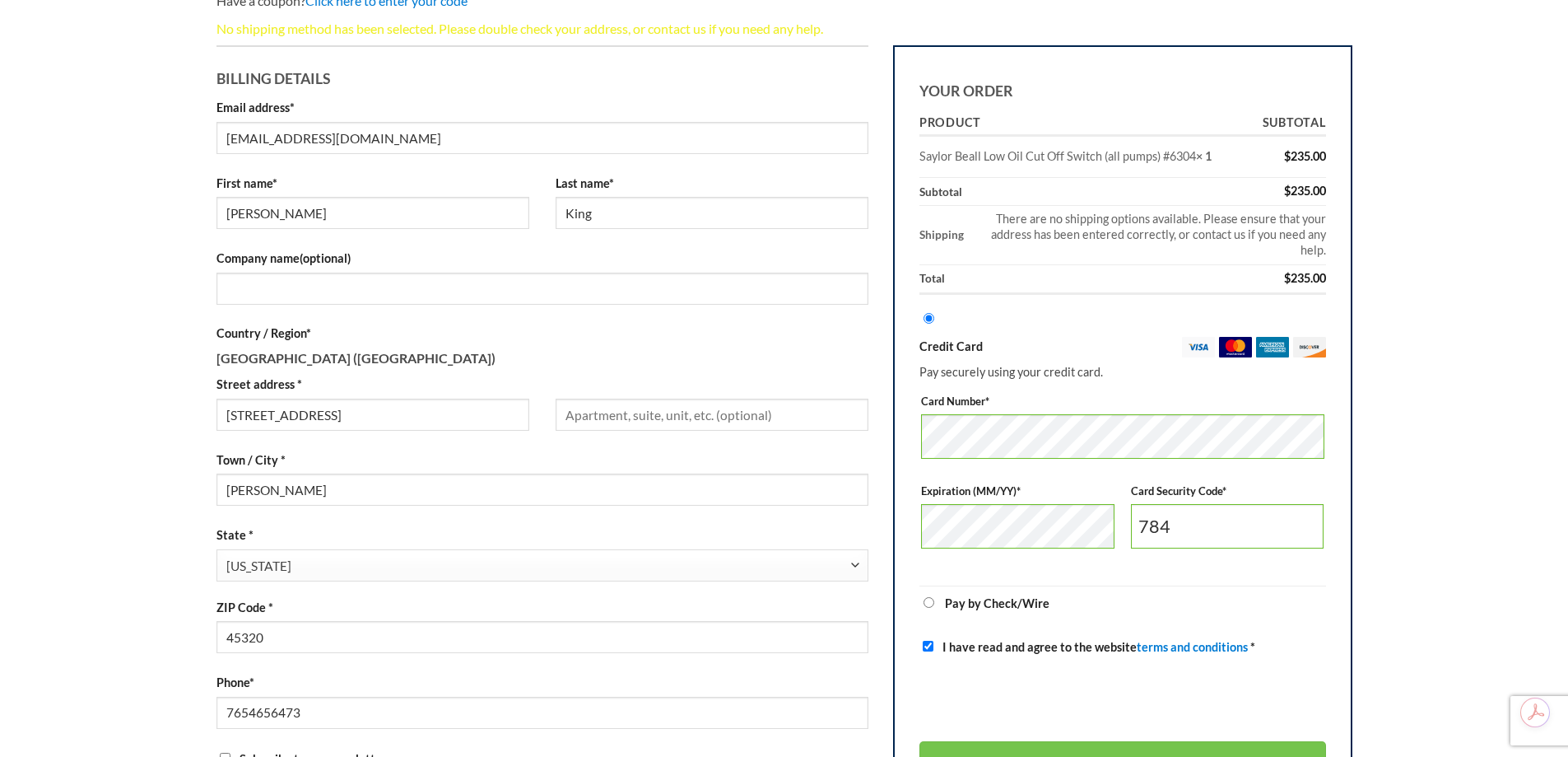
click at [1037, 202] on th "Subtotal" at bounding box center [1072, 193] width 306 height 28
